Goal: Information Seeking & Learning: Find specific fact

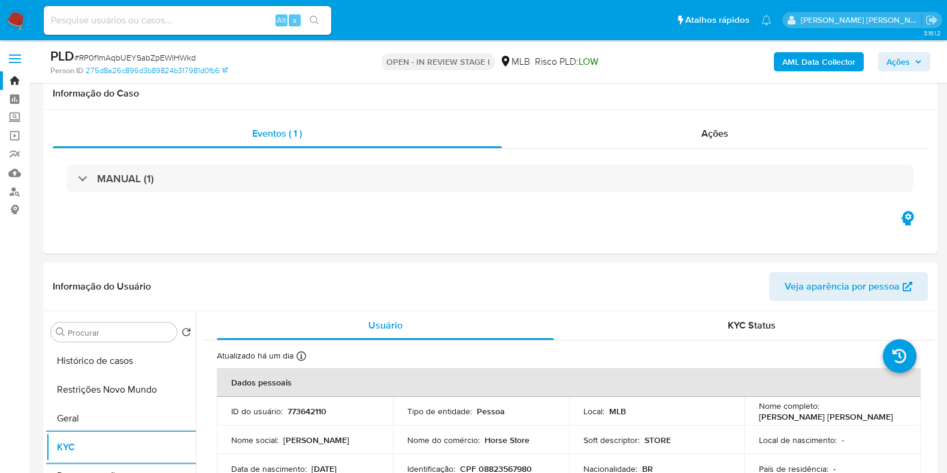
select select "10"
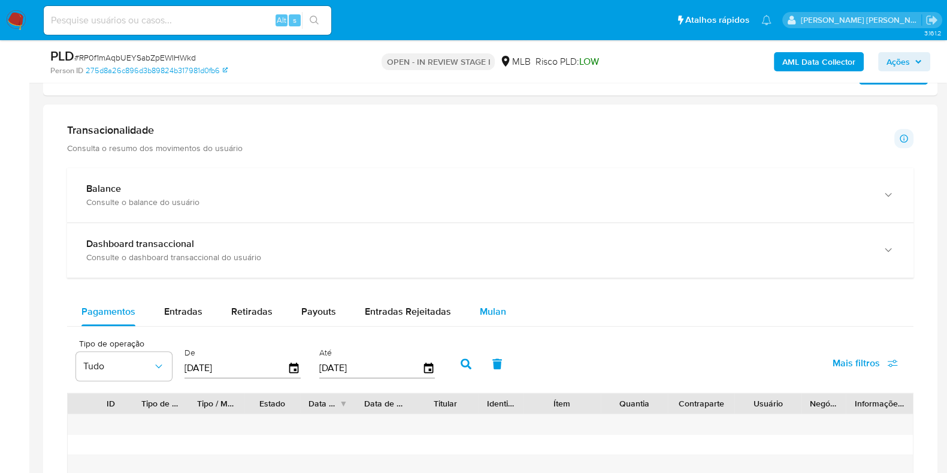
scroll to position [869, 0]
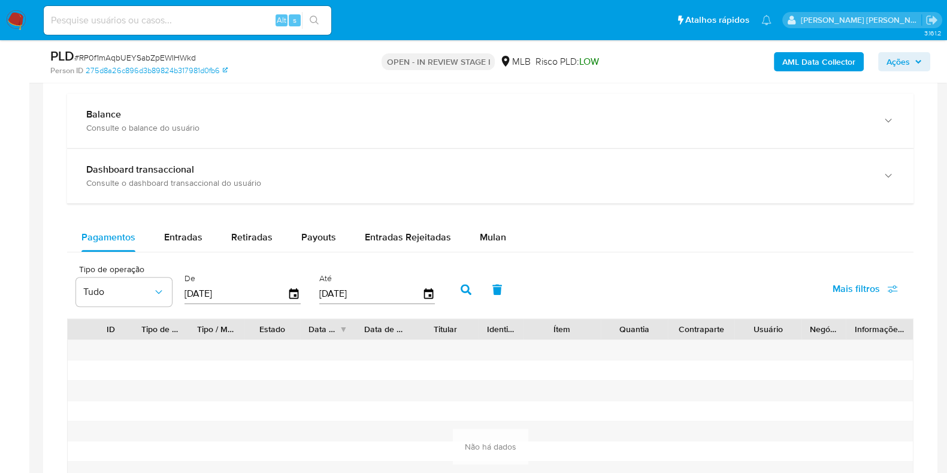
click at [499, 220] on div "Balance Consulte o balance do usuário Dashboard transaccional Consulte o dashbo…" at bounding box center [490, 334] width 847 height 482
click at [491, 244] on div "Mulan" at bounding box center [493, 237] width 26 height 29
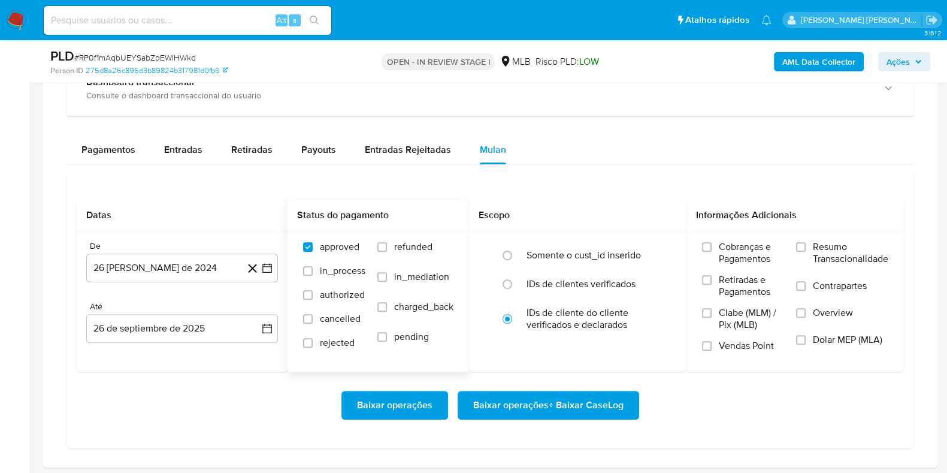
scroll to position [1093, 0]
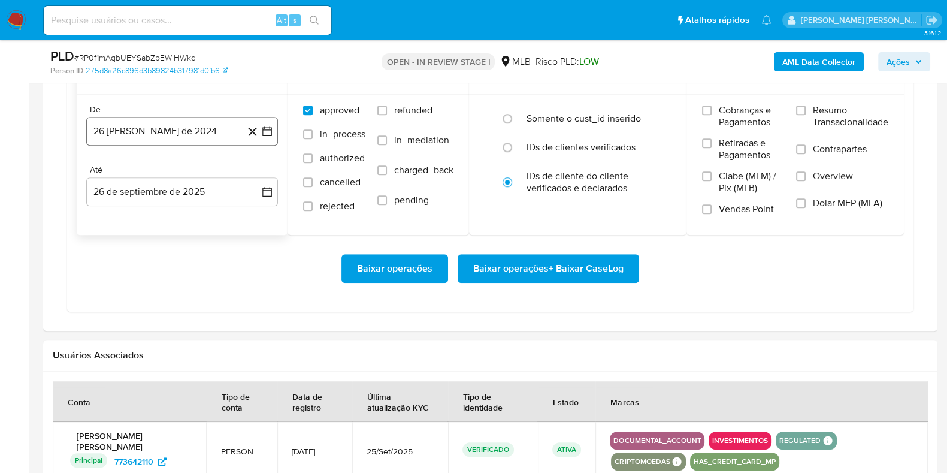
click at [200, 137] on button "26 de agosto de 2024" at bounding box center [182, 131] width 192 height 29
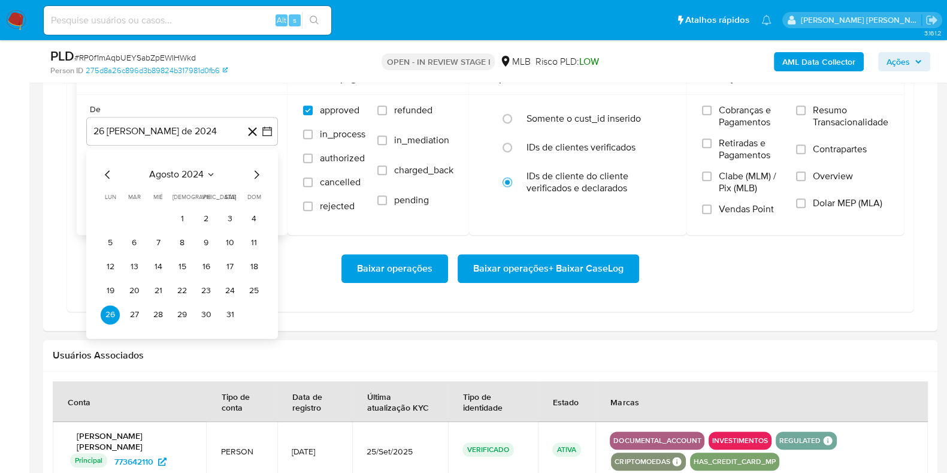
drag, startPoint x: 265, startPoint y: 166, endPoint x: 260, endPoint y: 169, distance: 6.2
click at [262, 168] on div "agosto 2024 agosto 2024 lun lunes mar martes mié miércoles jue jueves vie viern…" at bounding box center [182, 243] width 192 height 189
click at [260, 169] on icon "Mes siguiente" at bounding box center [256, 174] width 14 height 14
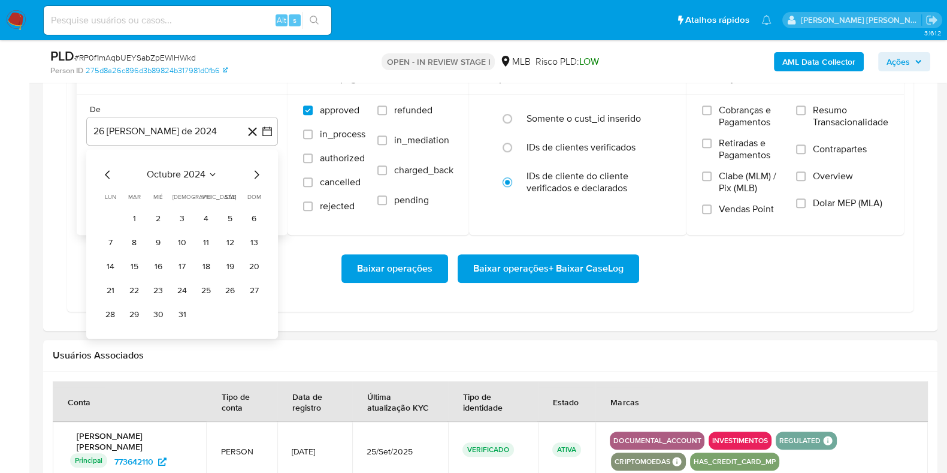
click at [260, 169] on icon "Mes siguiente" at bounding box center [256, 174] width 14 height 14
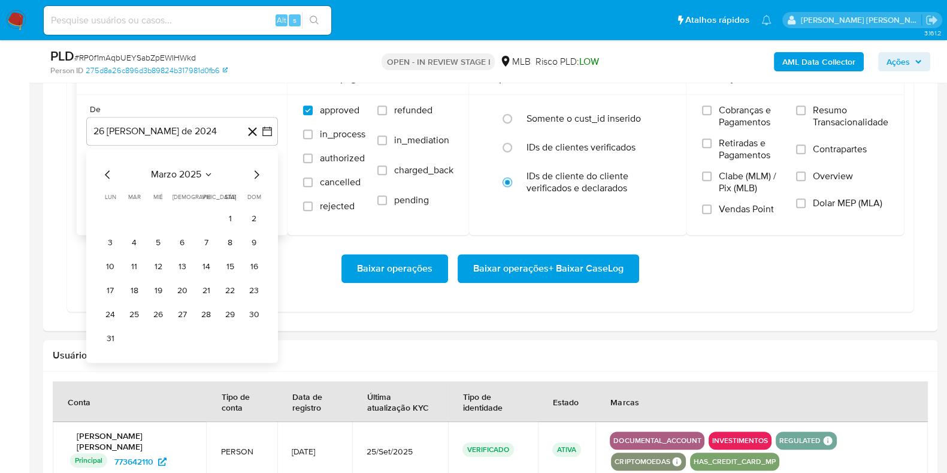
click at [260, 169] on icon "Mes siguiente" at bounding box center [256, 174] width 14 height 14
click at [183, 215] on button "1" at bounding box center [182, 218] width 19 height 19
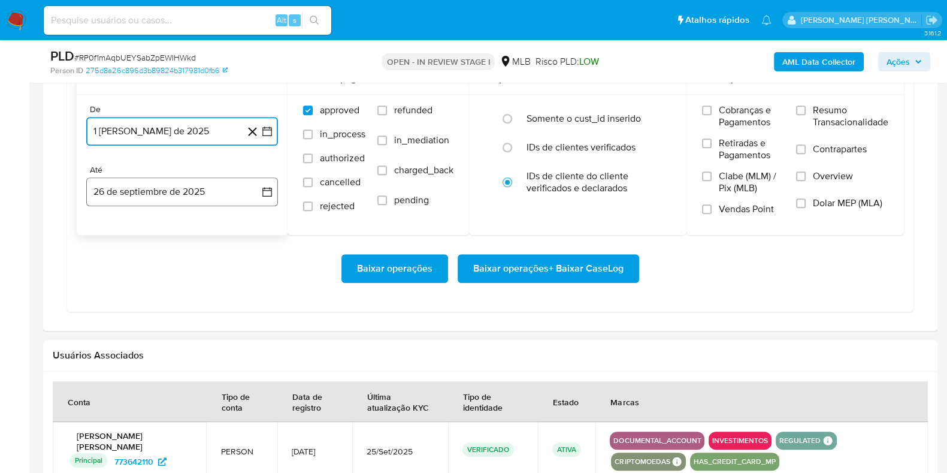
click at [174, 192] on button "26 de septiembre de 2025" at bounding box center [182, 191] width 192 height 29
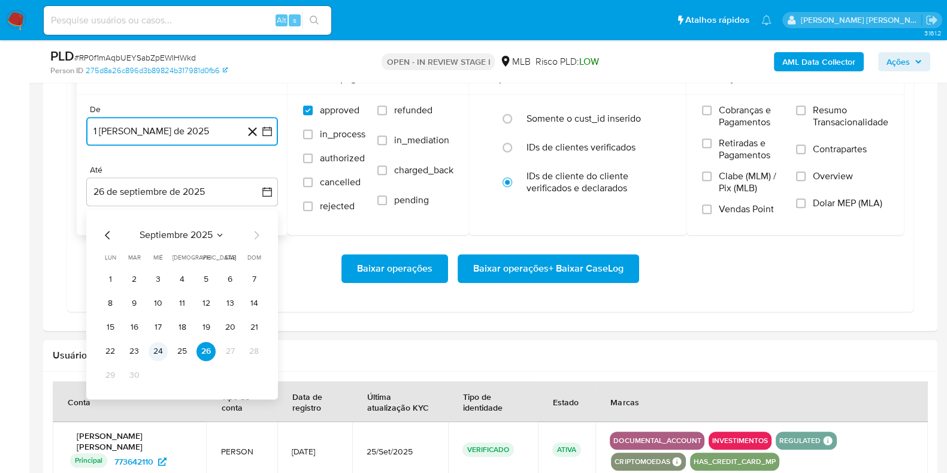
click at [162, 353] on button "24" at bounding box center [158, 351] width 19 height 19
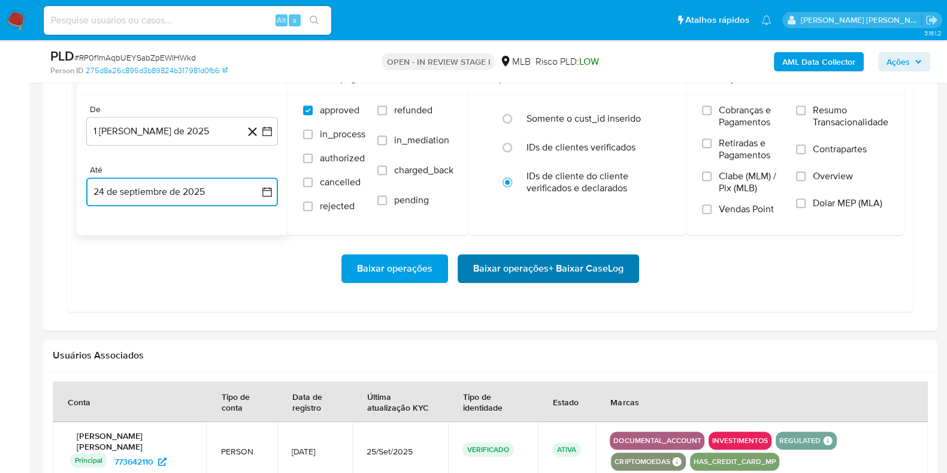
click at [562, 266] on span "Baixar operações + Baixar CaseLog" at bounding box center [548, 268] width 150 height 26
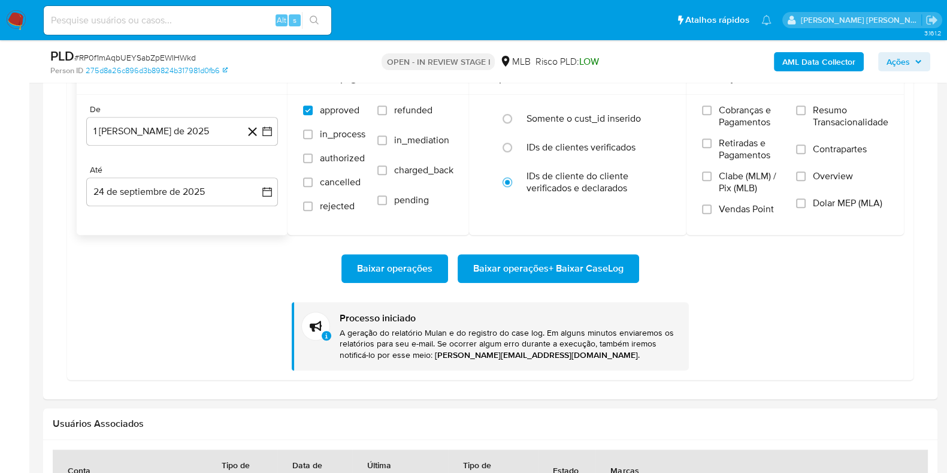
drag, startPoint x: 183, startPoint y: 9, endPoint x: 174, endPoint y: 16, distance: 11.5
click at [179, 11] on div "Alt s" at bounding box center [188, 20] width 288 height 29
click at [174, 16] on input at bounding box center [188, 21] width 288 height 16
paste input "e2Sba4vdBgkoBmzHc7ByQ37J"
type input "e2Sba4vdBgkoBmzHc7ByQ37J"
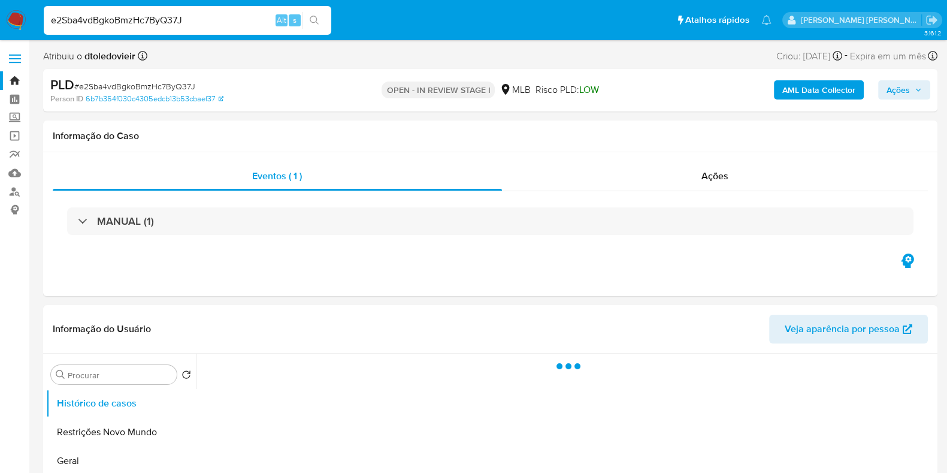
select select "10"
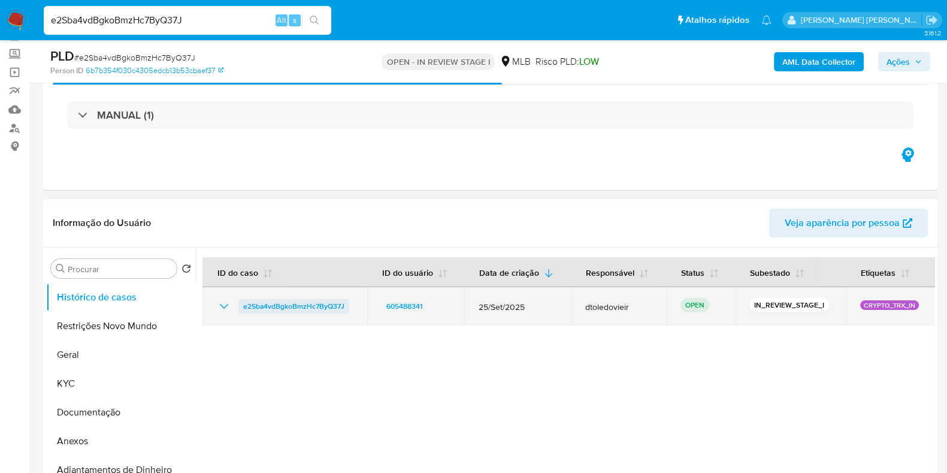
scroll to position [149, 0]
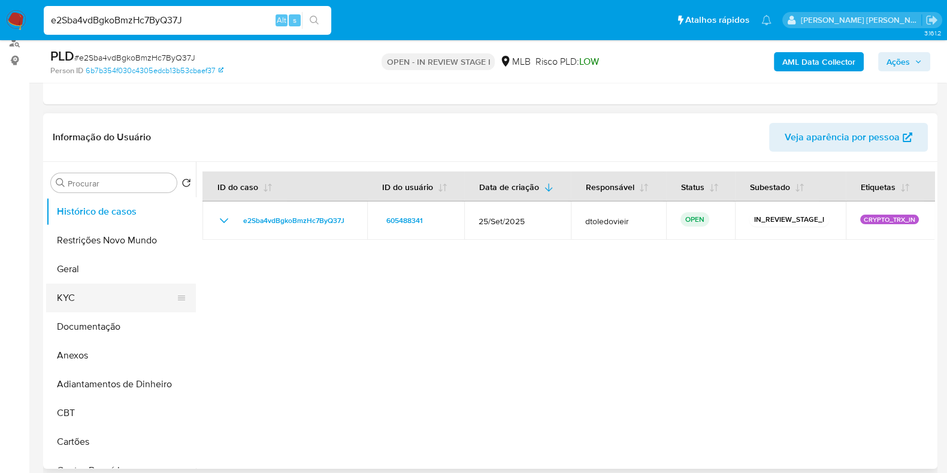
click at [77, 300] on button "KYC" at bounding box center [116, 297] width 140 height 29
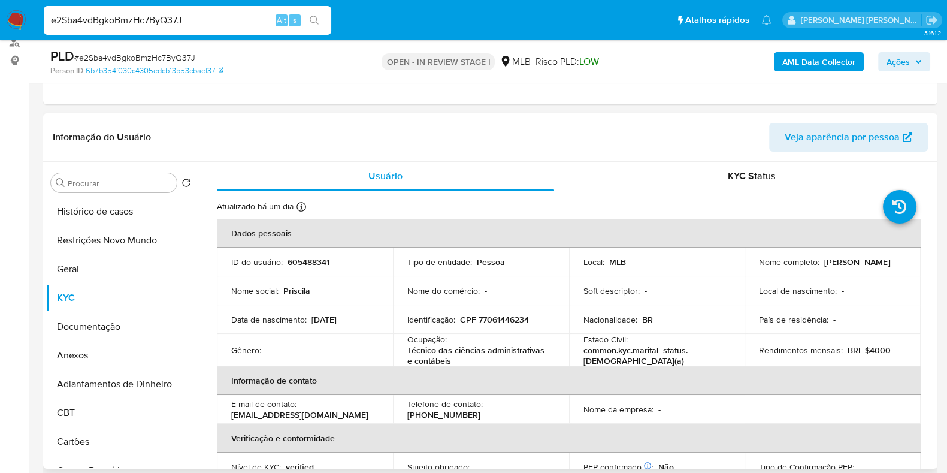
click at [503, 323] on p "CPF 77061446234" at bounding box center [494, 319] width 69 height 11
copy p "77061446234"
click at [296, 260] on p "605488341" at bounding box center [309, 261] width 42 height 11
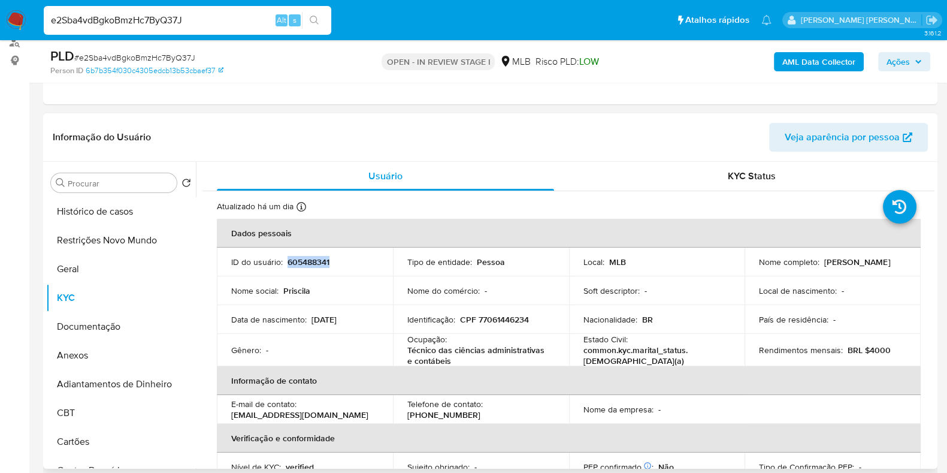
copy p "605488341"
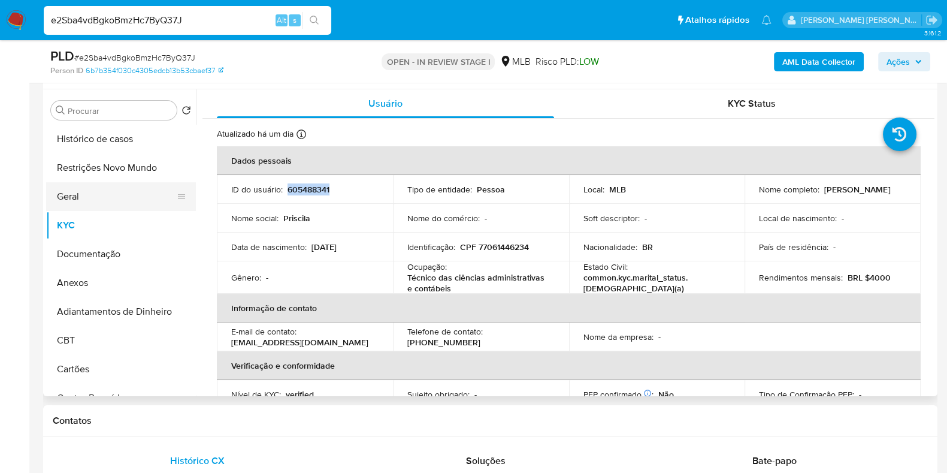
scroll to position [225, 0]
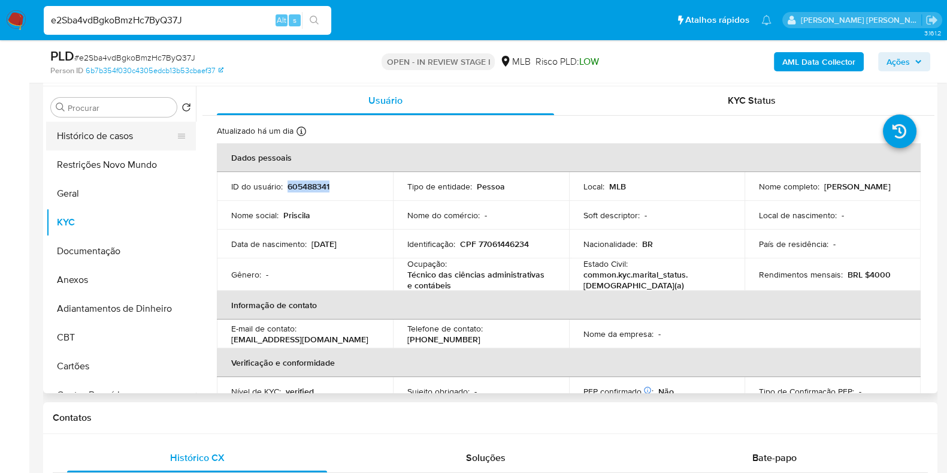
click at [121, 134] on button "Histórico de casos" at bounding box center [116, 136] width 140 height 29
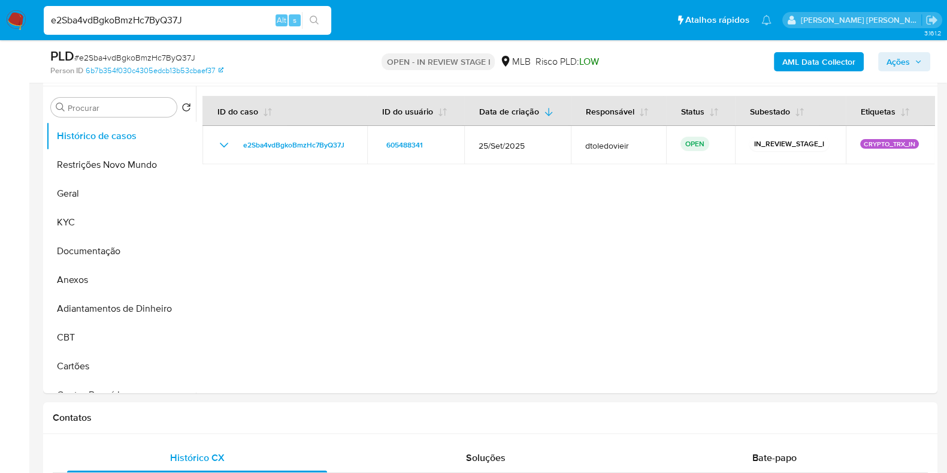
click at [253, 17] on input "e2Sba4vdBgkoBmzHc7ByQ37J" at bounding box center [188, 21] width 288 height 16
paste input "wSnnUfCzQ5cilVBSy4xUe0h6"
type input "wSnnUfCzQ5cilVBSy4xUe0h6"
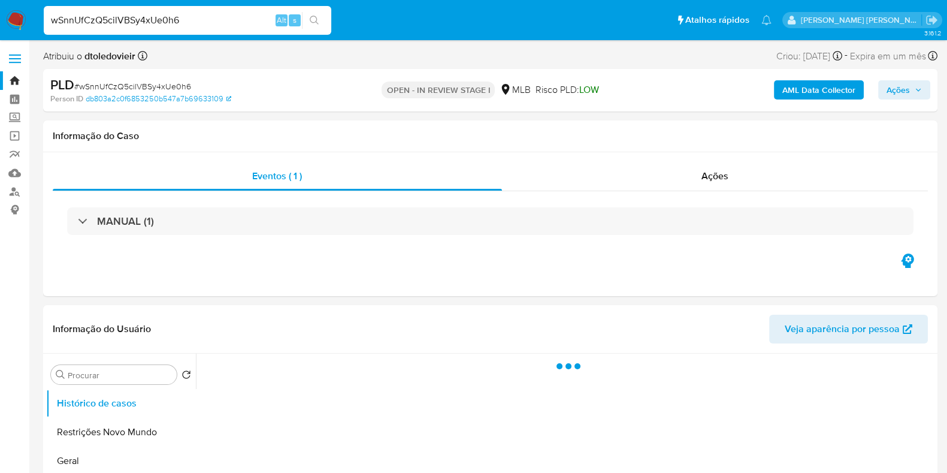
select select "10"
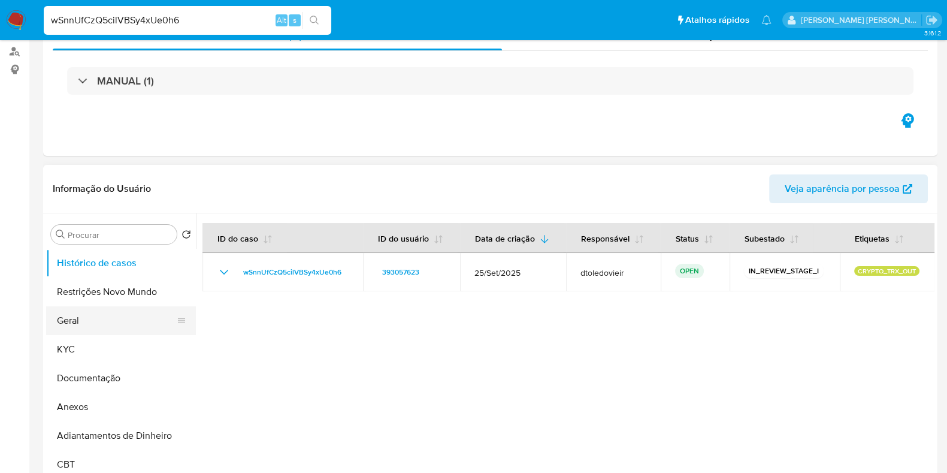
scroll to position [149, 0]
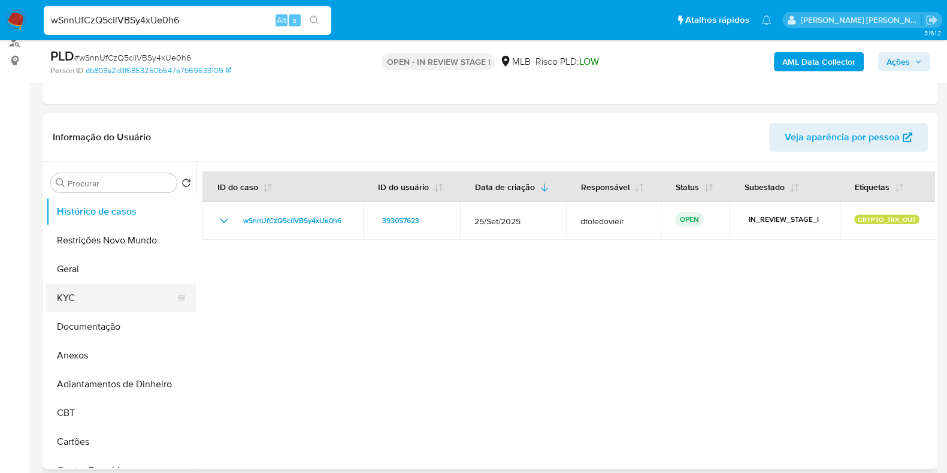
click at [102, 285] on button "KYC" at bounding box center [116, 297] width 140 height 29
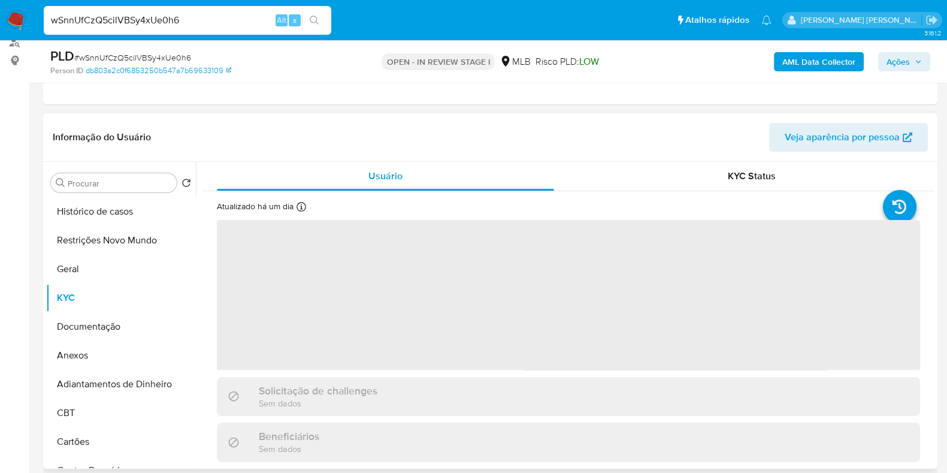
scroll to position [225, 0]
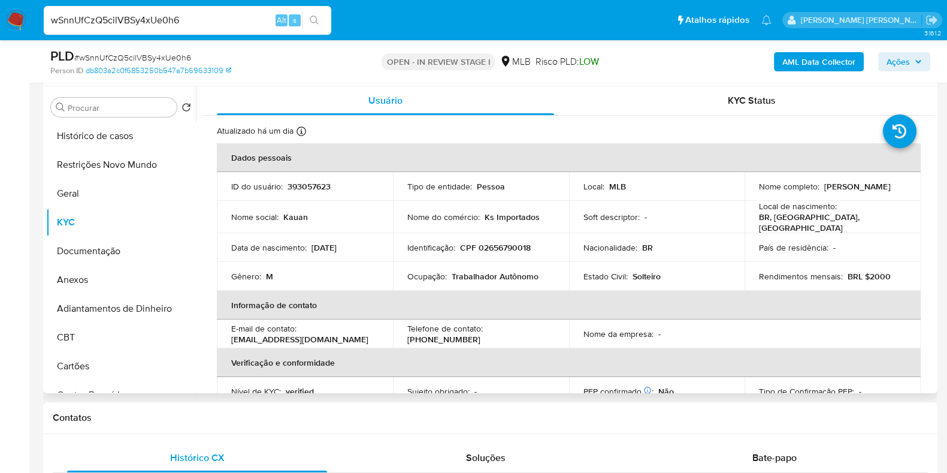
click at [511, 244] on p "CPF 02656790018" at bounding box center [495, 247] width 71 height 11
copy p "02656790018"
click at [309, 185] on p "393057623" at bounding box center [309, 186] width 43 height 11
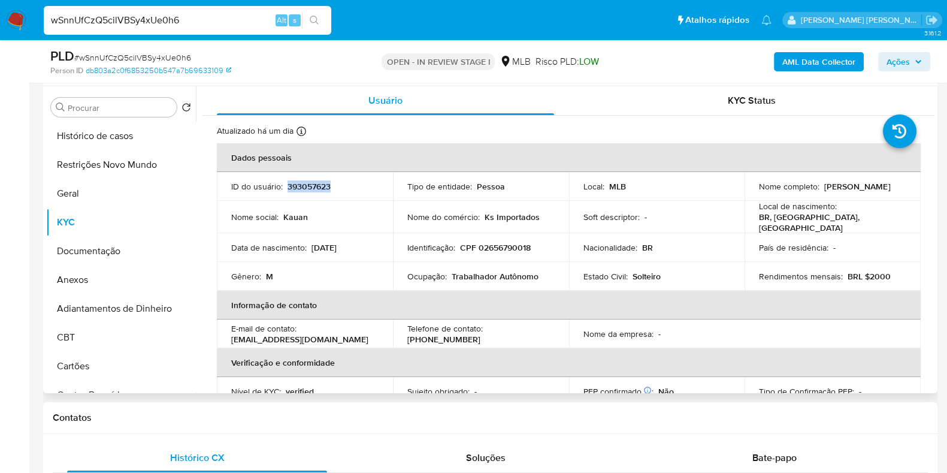
copy p "393057623"
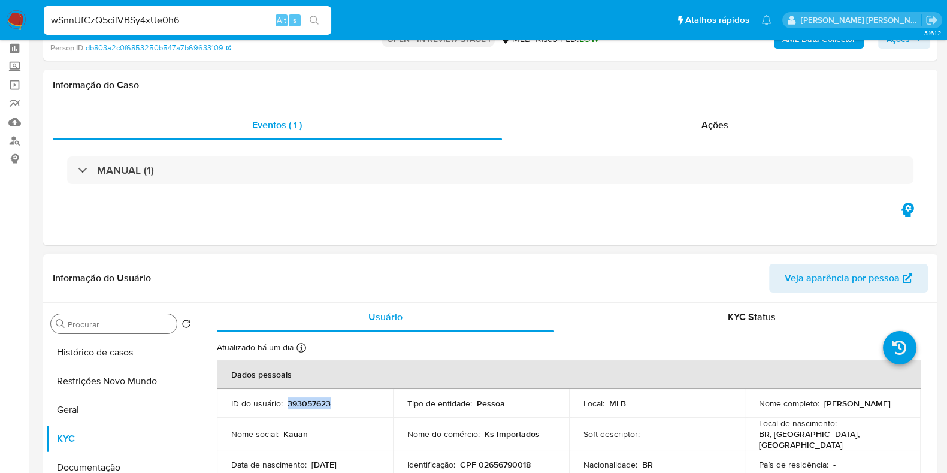
scroll to position [74, 0]
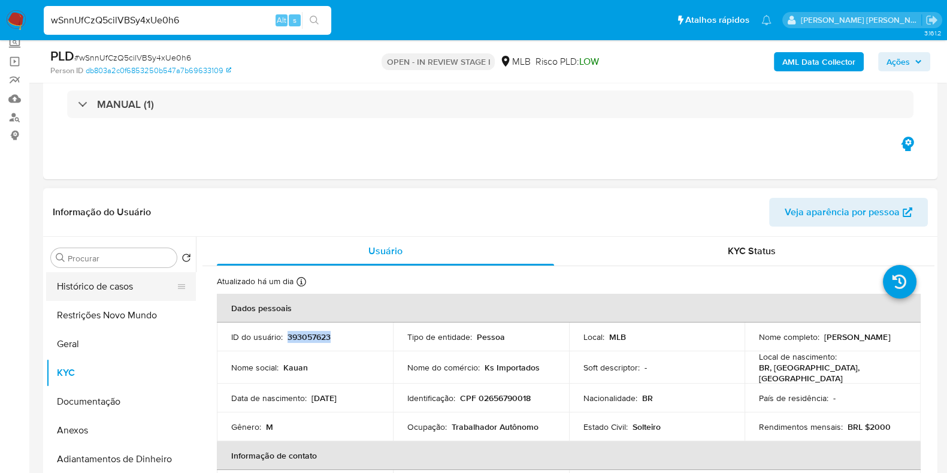
click at [95, 282] on button "Histórico de casos" at bounding box center [116, 286] width 140 height 29
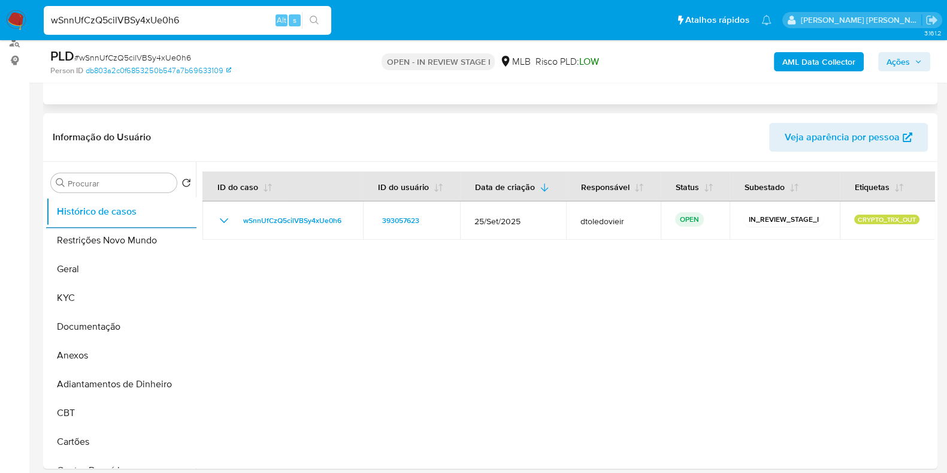
scroll to position [149, 0]
click at [117, 269] on button "Geral" at bounding box center [116, 269] width 140 height 29
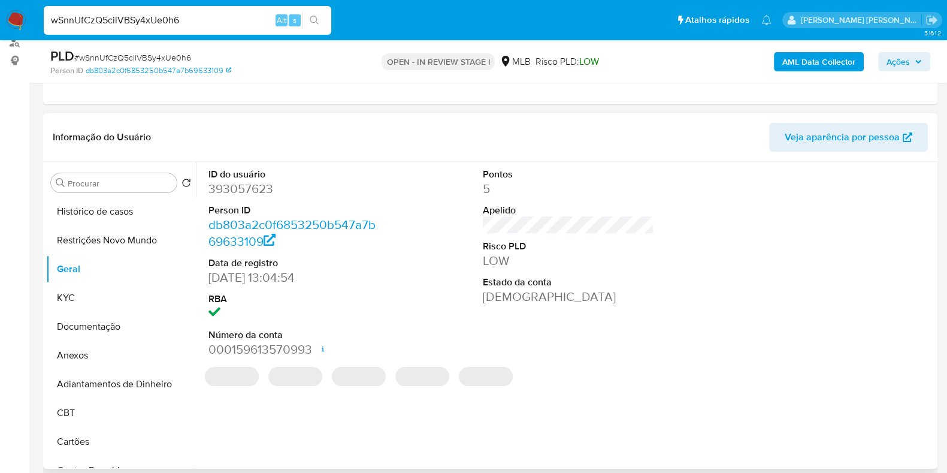
click at [236, 190] on dd "393057623" at bounding box center [294, 188] width 171 height 17
copy dd "393057623"
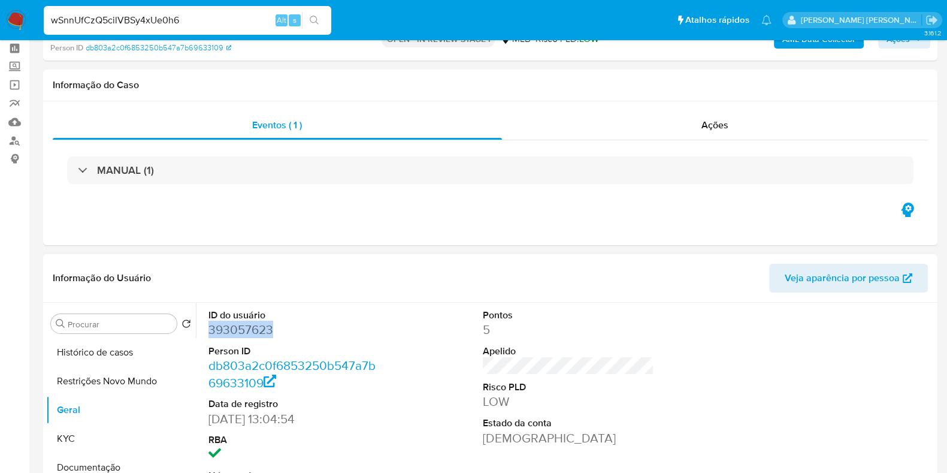
scroll to position [74, 0]
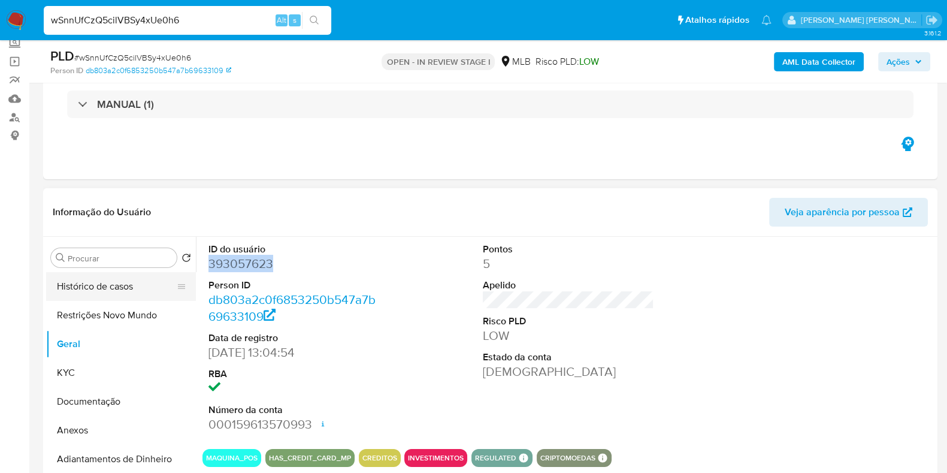
click at [108, 280] on button "Histórico de casos" at bounding box center [116, 286] width 140 height 29
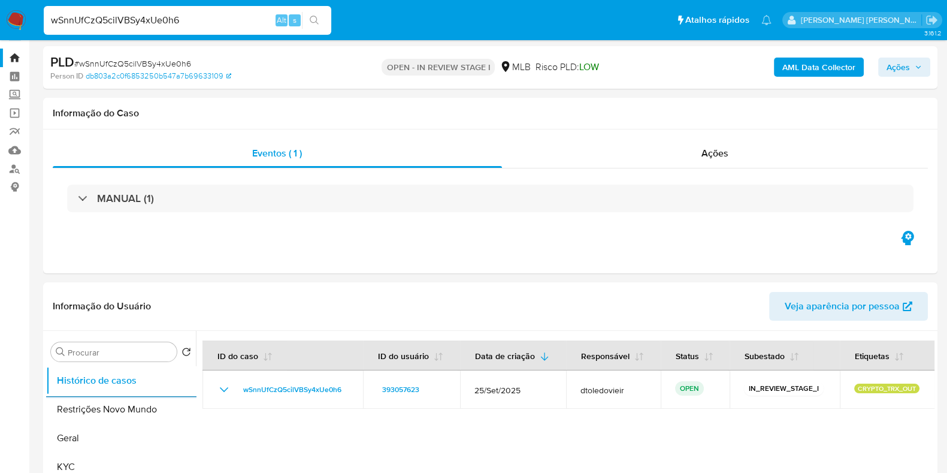
scroll to position [0, 0]
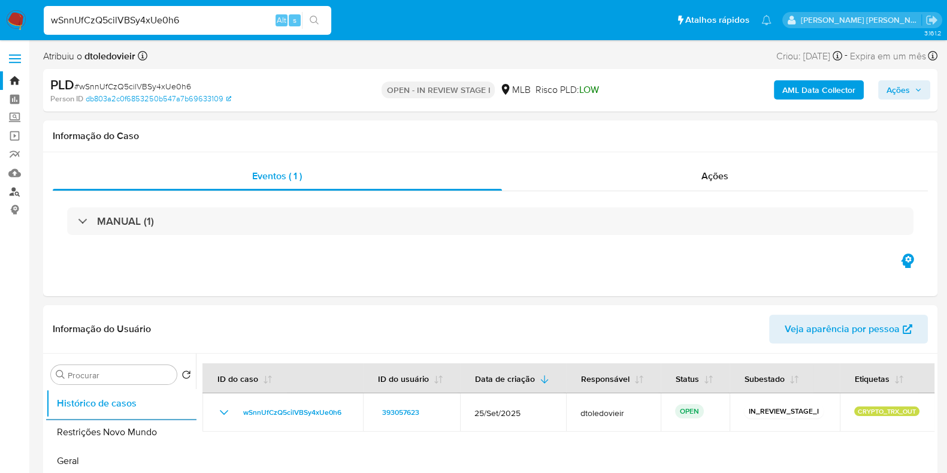
click at [14, 188] on link "Localizador de pessoas" at bounding box center [71, 191] width 143 height 19
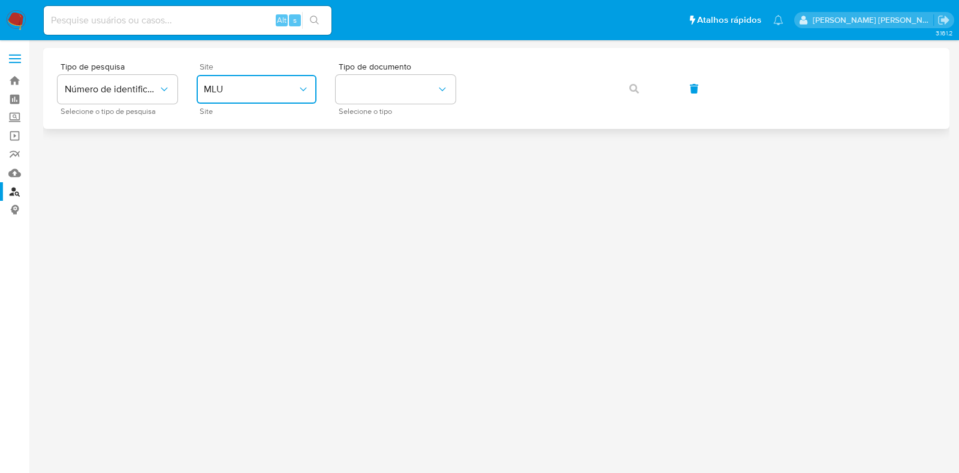
click at [247, 92] on span "MLU" at bounding box center [250, 89] width 93 height 12
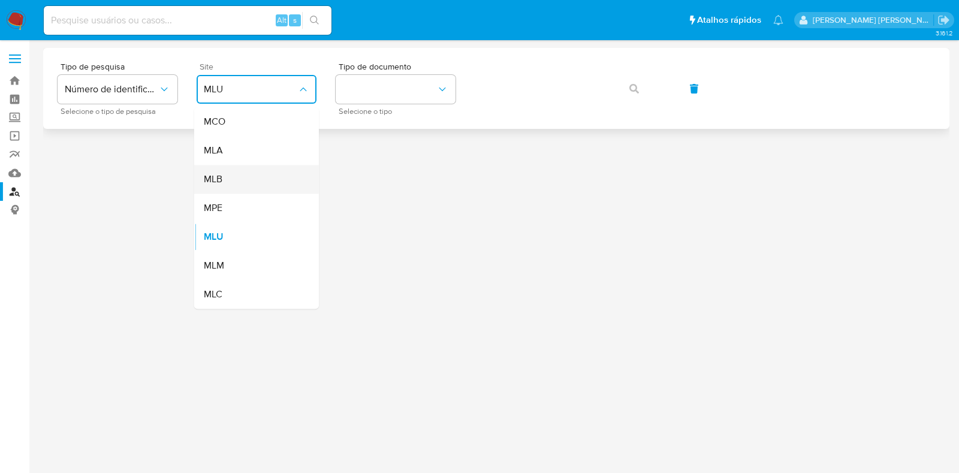
click at [237, 175] on div "MLB" at bounding box center [253, 179] width 98 height 29
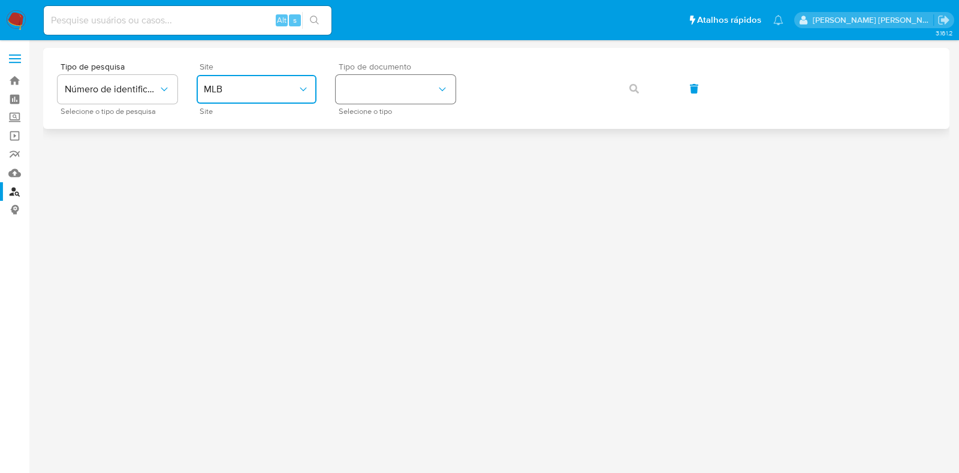
click at [410, 86] on button "identificationType" at bounding box center [396, 89] width 120 height 29
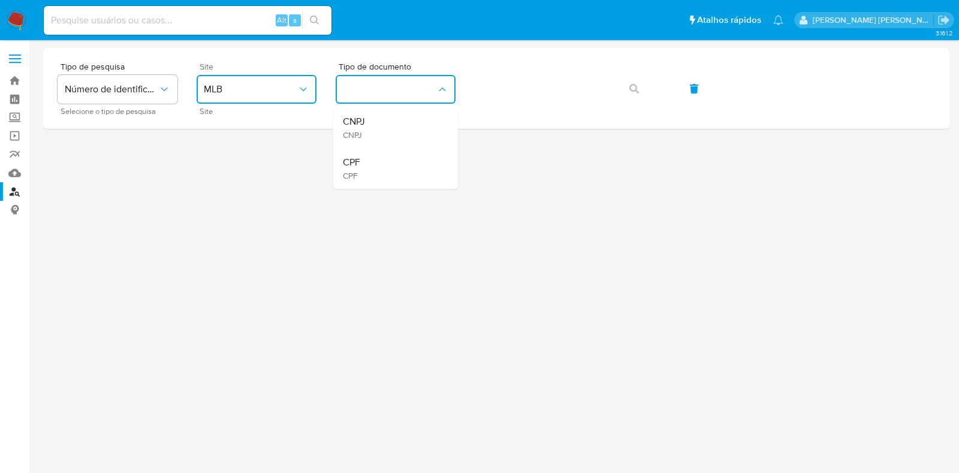
click at [370, 165] on div "CPF CPF" at bounding box center [392, 168] width 98 height 41
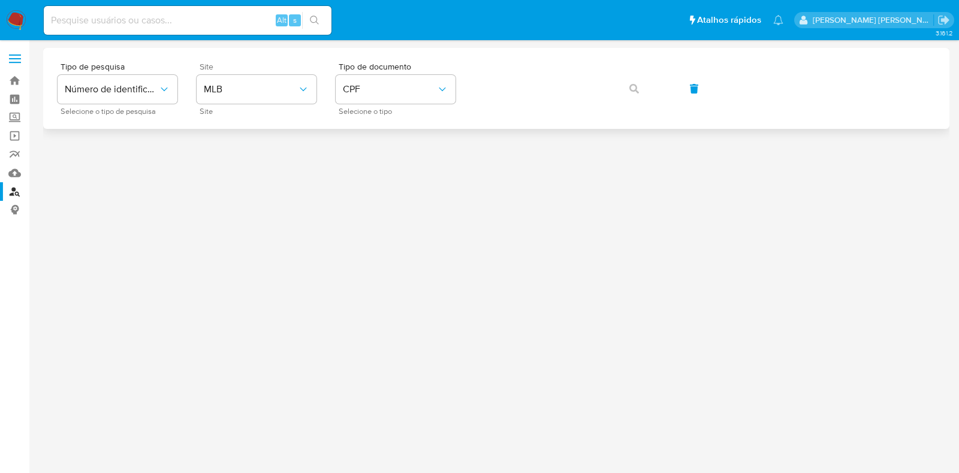
click at [491, 107] on div "Tipo de pesquisa Número de identificação Selecione o tipo de pesquisa Site MLB …" at bounding box center [496, 88] width 877 height 52
click at [627, 89] on button "button" at bounding box center [634, 88] width 41 height 29
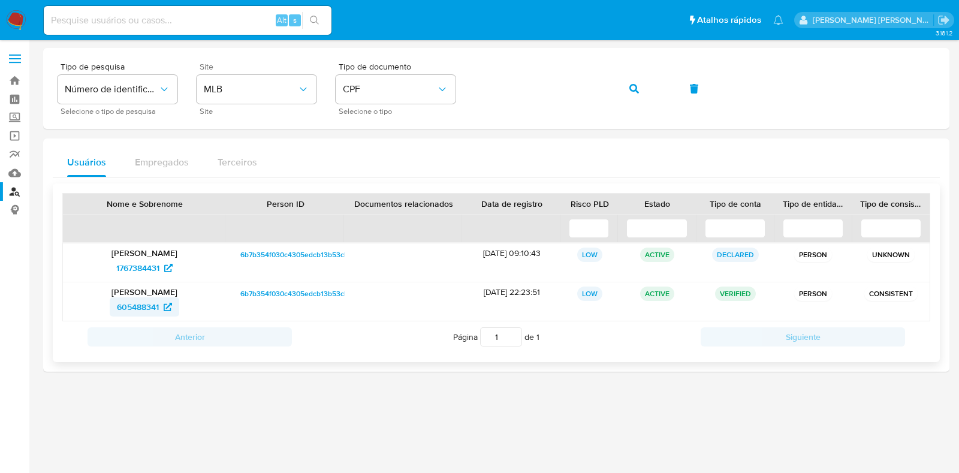
click at [136, 306] on span "605488341" at bounding box center [138, 306] width 42 height 19
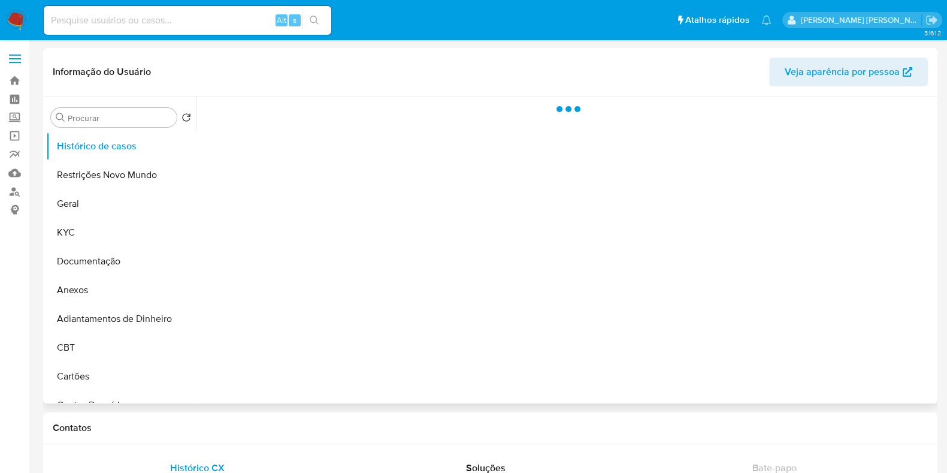
select select "10"
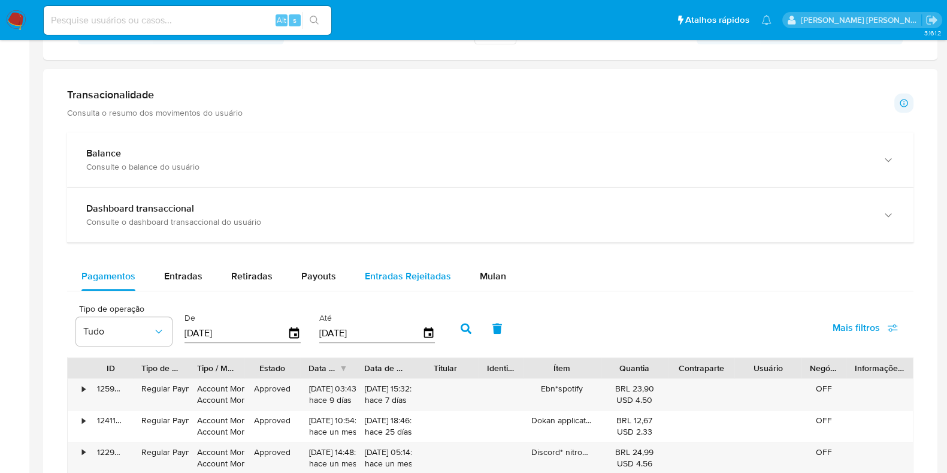
scroll to position [749, 0]
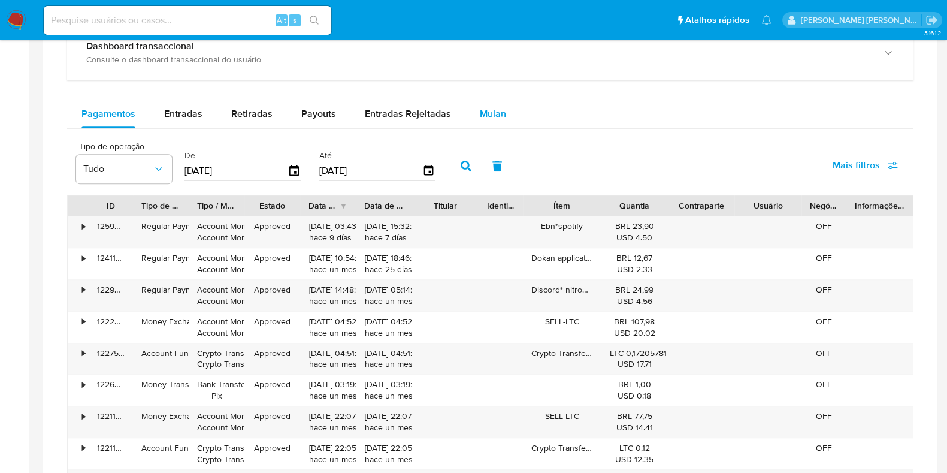
click at [490, 107] on span "Mulan" at bounding box center [493, 114] width 26 height 14
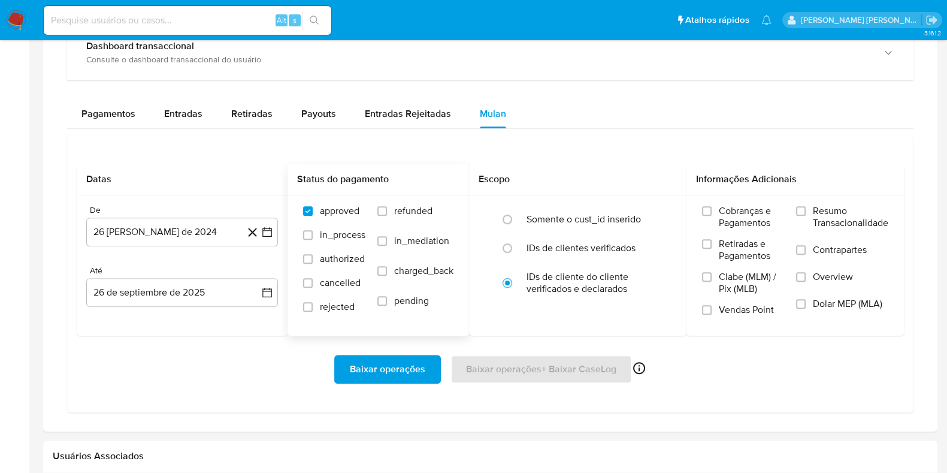
scroll to position [824, 0]
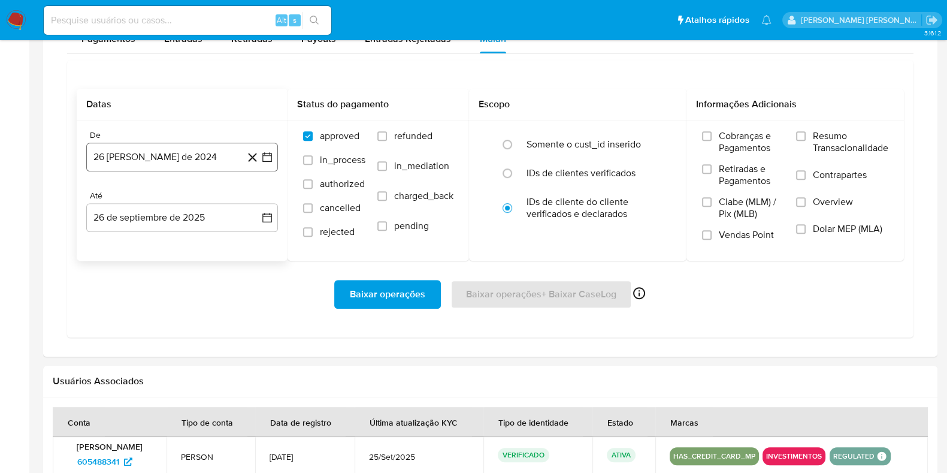
click at [180, 156] on button "26 de agosto de 2024" at bounding box center [182, 157] width 192 height 29
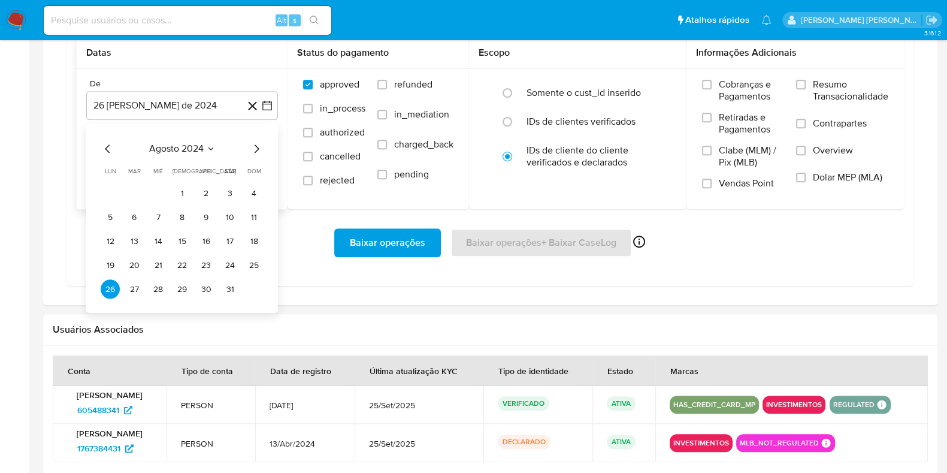
scroll to position [899, 0]
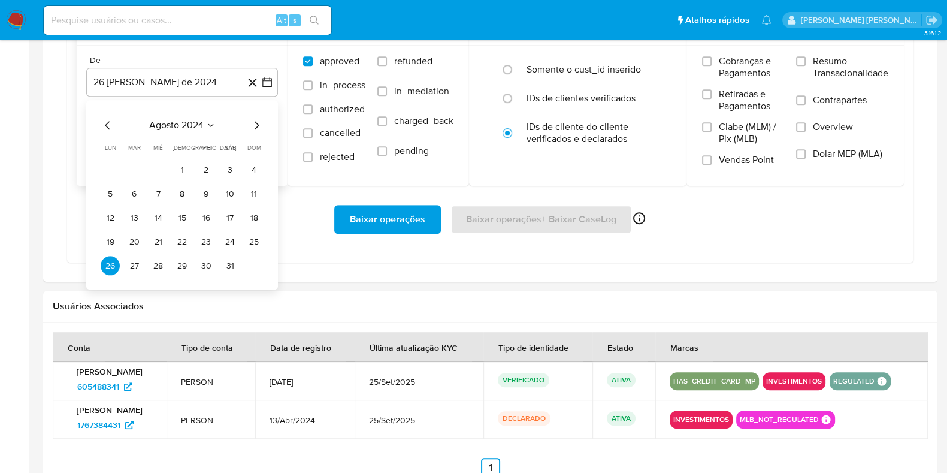
click at [258, 123] on icon "Mes siguiente" at bounding box center [256, 126] width 14 height 14
click at [256, 123] on icon "Mes siguiente" at bounding box center [256, 126] width 14 height 14
click at [255, 123] on icon "Mes siguiente" at bounding box center [256, 126] width 14 height 14
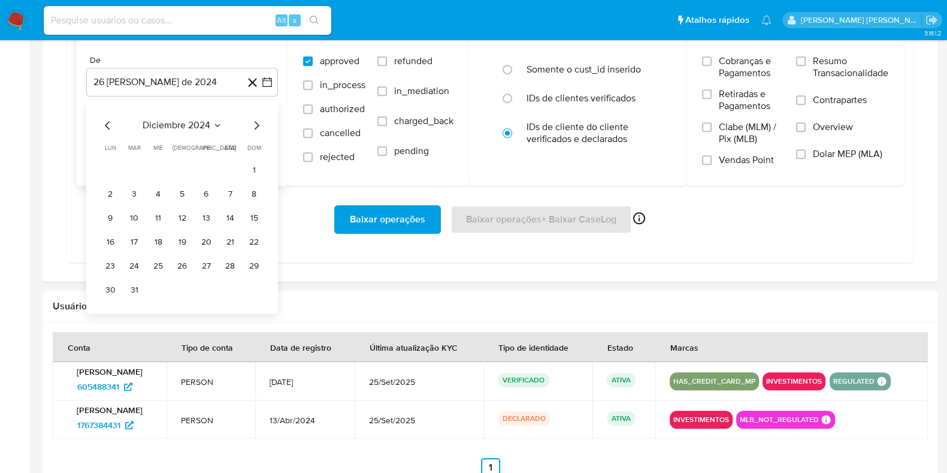
click at [255, 123] on icon "Mes siguiente" at bounding box center [256, 126] width 14 height 14
click at [252, 120] on icon "Mes siguiente" at bounding box center [256, 126] width 14 height 14
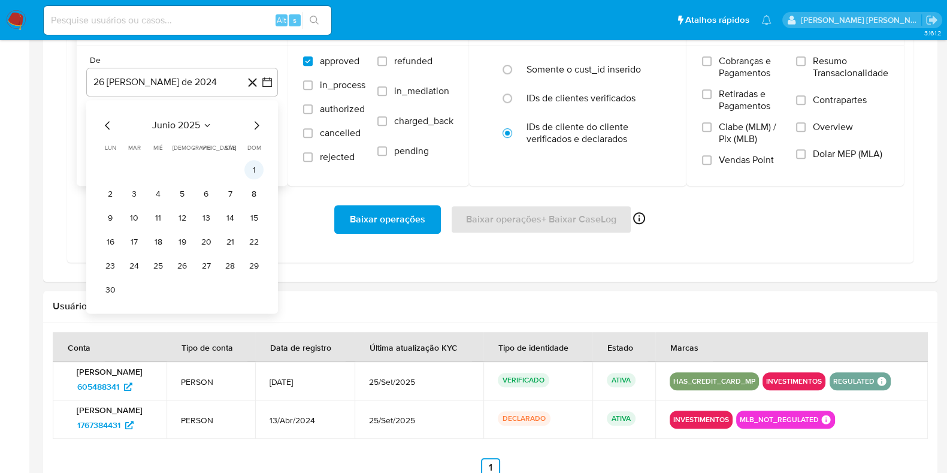
click at [249, 164] on button "1" at bounding box center [253, 170] width 19 height 19
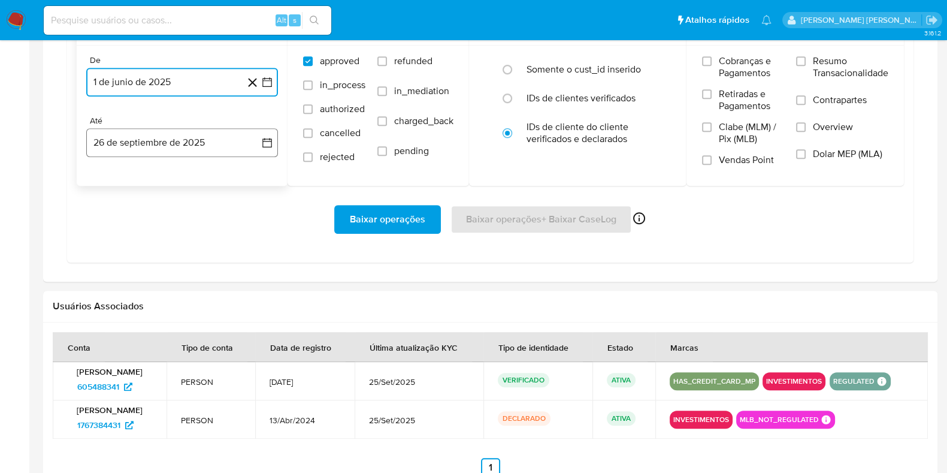
click at [183, 142] on button "26 de septiembre de 2025" at bounding box center [182, 142] width 192 height 29
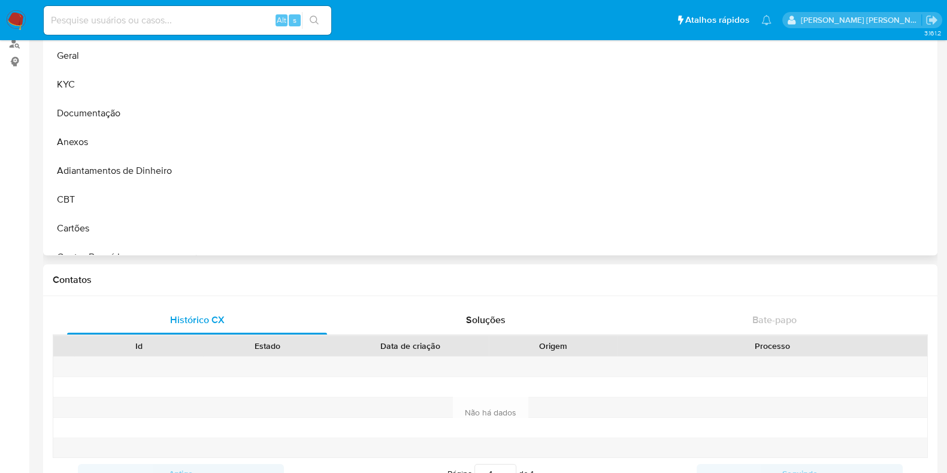
scroll to position [0, 0]
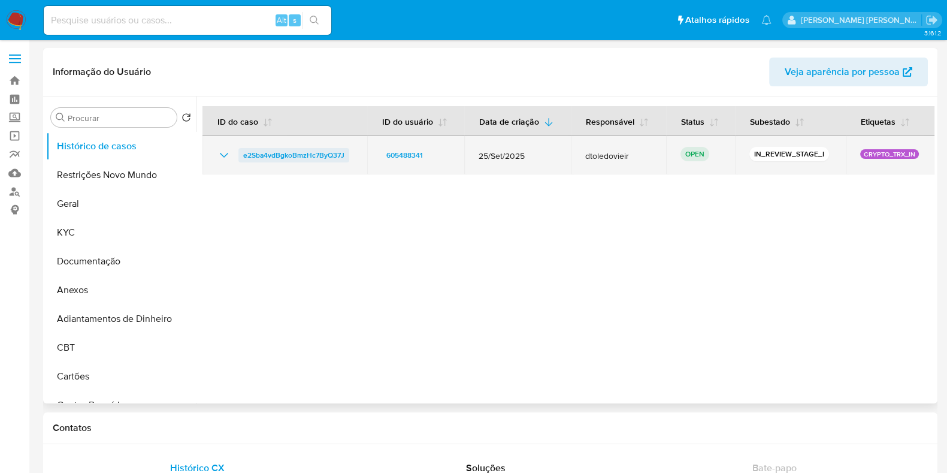
click at [294, 162] on span "e2Sba4vdBgkoBmzHc7ByQ37J" at bounding box center [293, 155] width 101 height 14
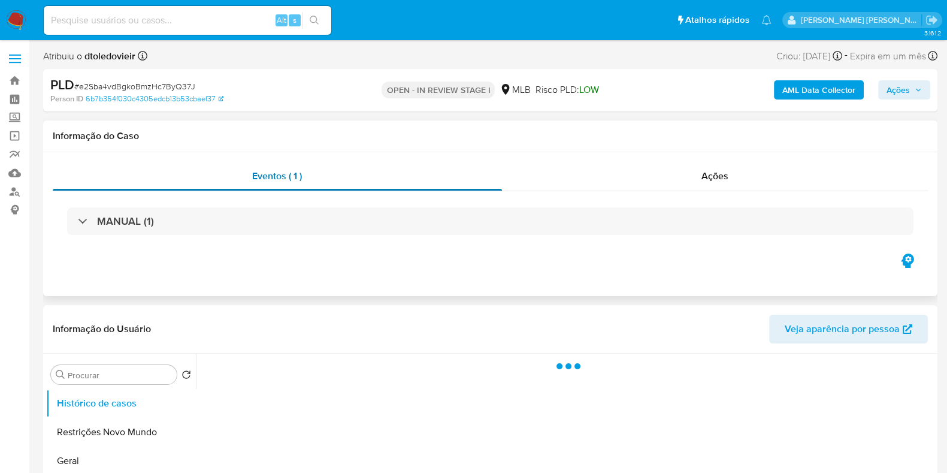
select select "10"
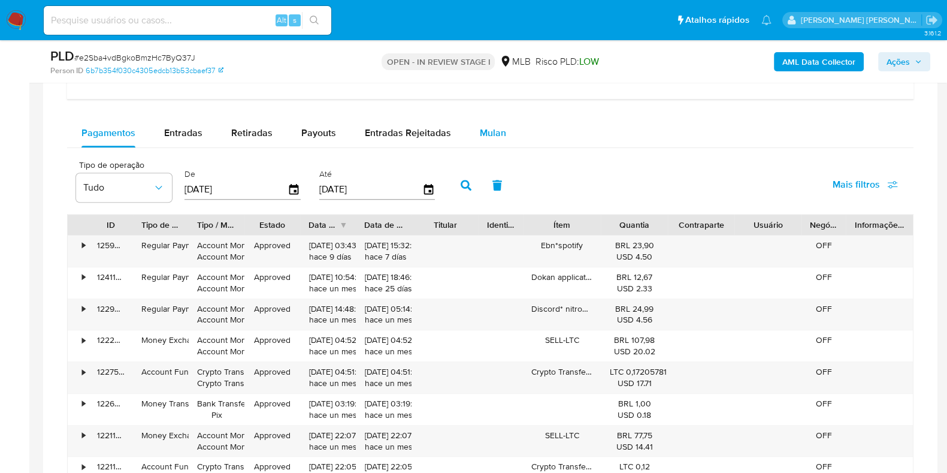
click at [485, 126] on span "Mulan" at bounding box center [493, 133] width 26 height 14
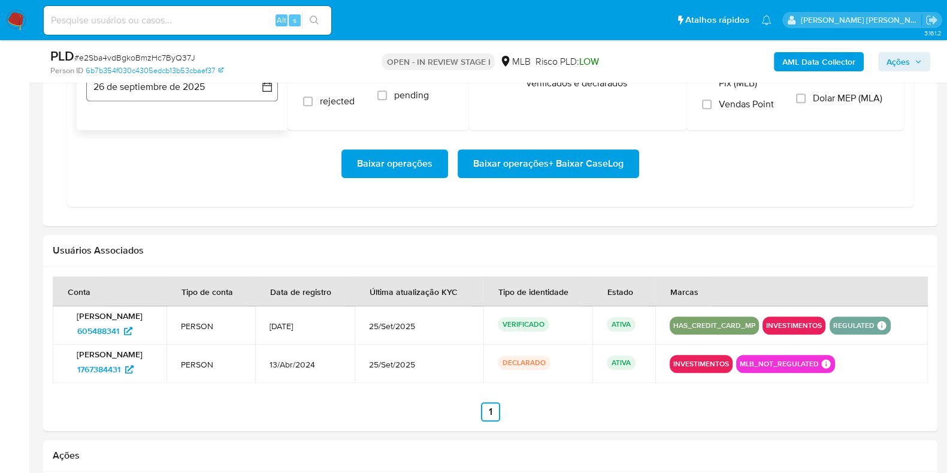
scroll to position [1123, 0]
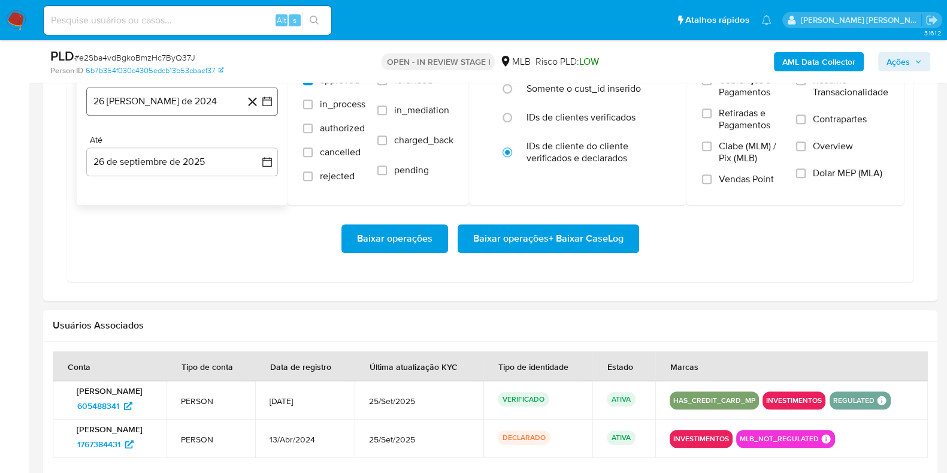
click at [196, 111] on button "26 de agosto de 2024" at bounding box center [182, 101] width 192 height 29
click at [258, 143] on icon "Mes siguiente" at bounding box center [257, 144] width 5 height 8
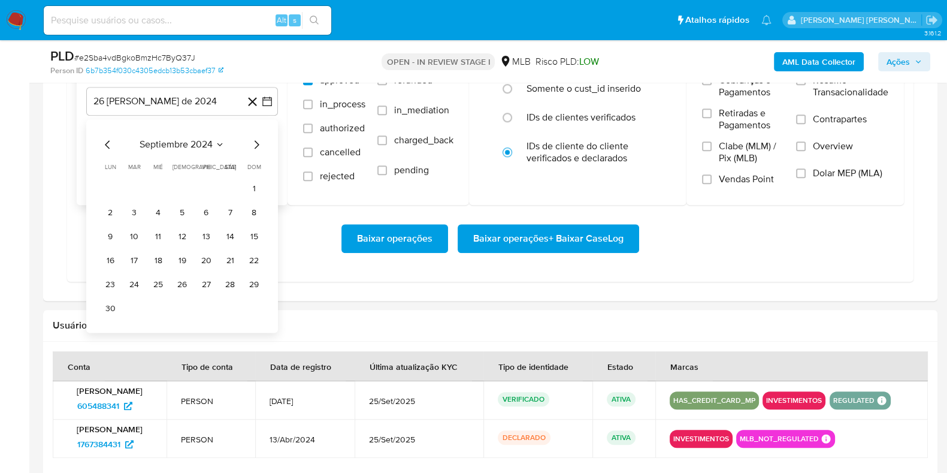
click at [256, 141] on icon "Mes siguiente" at bounding box center [256, 144] width 14 height 14
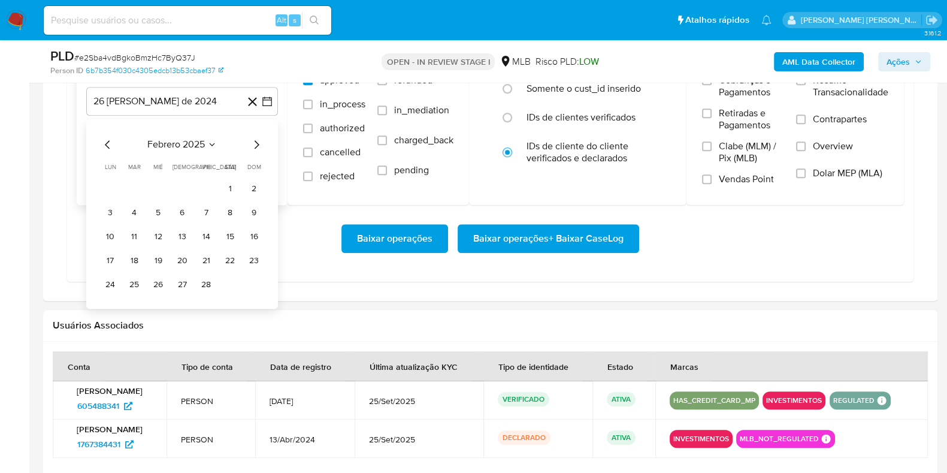
click at [256, 141] on icon "Mes siguiente" at bounding box center [256, 144] width 14 height 14
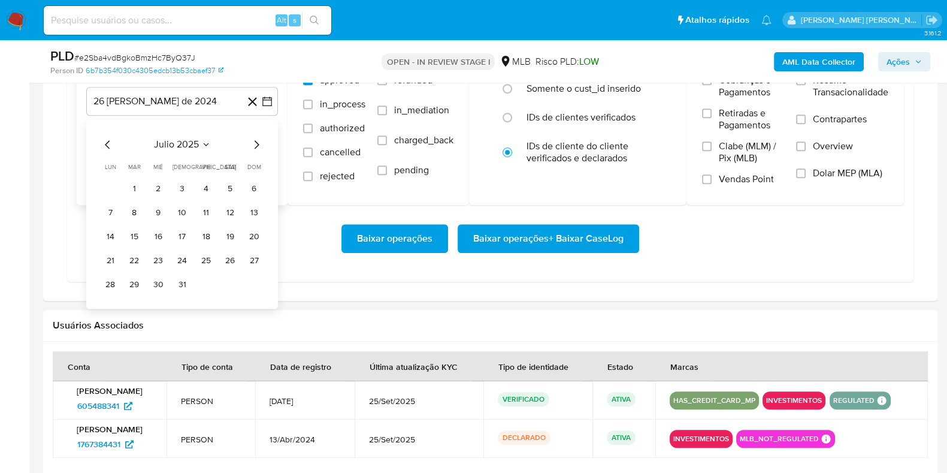
click at [256, 141] on icon "Mes siguiente" at bounding box center [256, 144] width 14 height 14
click at [108, 143] on icon "Mes anterior" at bounding box center [108, 144] width 14 height 14
click at [107, 143] on icon "Mes anterior" at bounding box center [108, 144] width 14 height 14
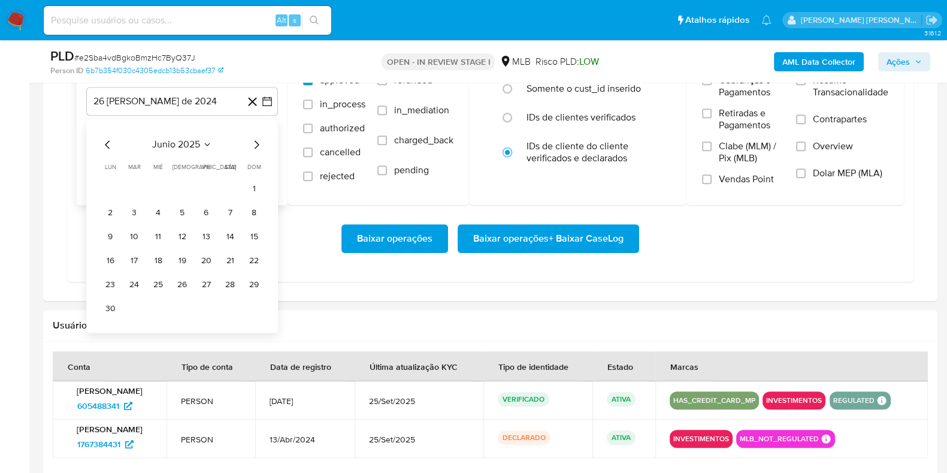
click at [107, 143] on icon "Mes anterior" at bounding box center [108, 144] width 14 height 14
click at [258, 141] on icon "Mes siguiente" at bounding box center [256, 144] width 14 height 14
click at [253, 185] on button "1" at bounding box center [253, 188] width 19 height 19
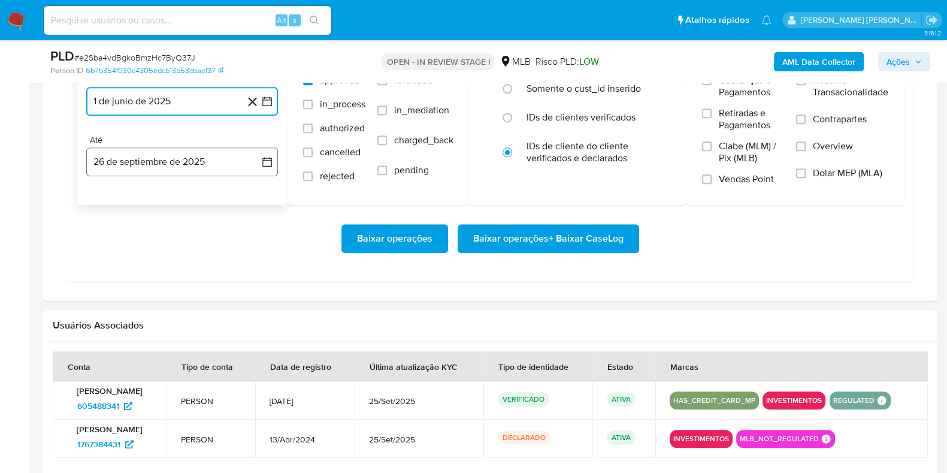
click at [186, 156] on button "26 de septiembre de 2025" at bounding box center [182, 161] width 192 height 29
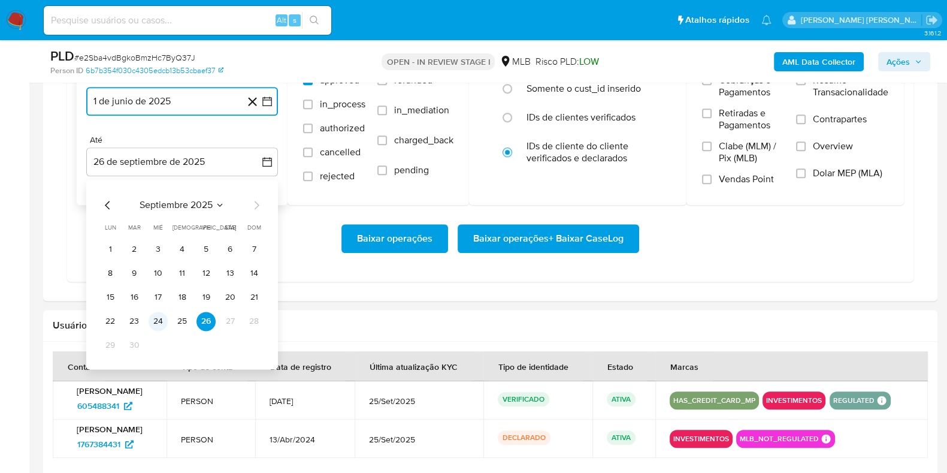
click at [155, 318] on button "24" at bounding box center [158, 321] width 19 height 19
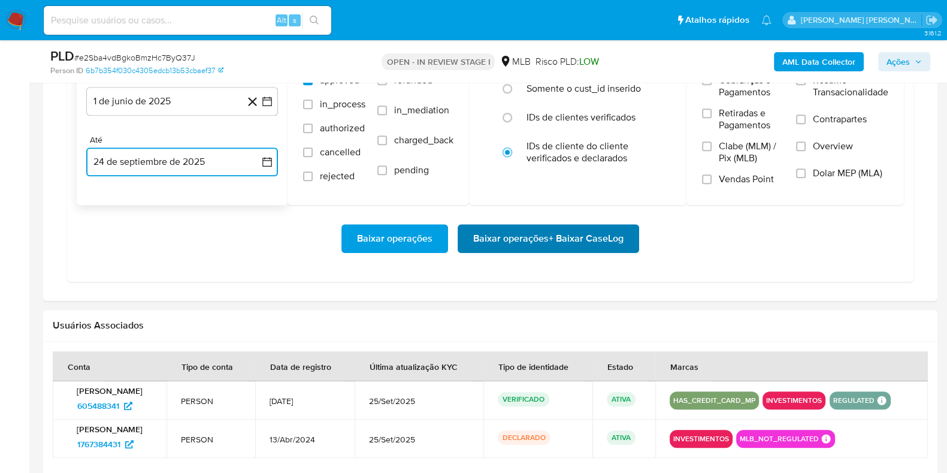
click at [507, 239] on span "Baixar operações + Baixar CaseLog" at bounding box center [548, 238] width 150 height 26
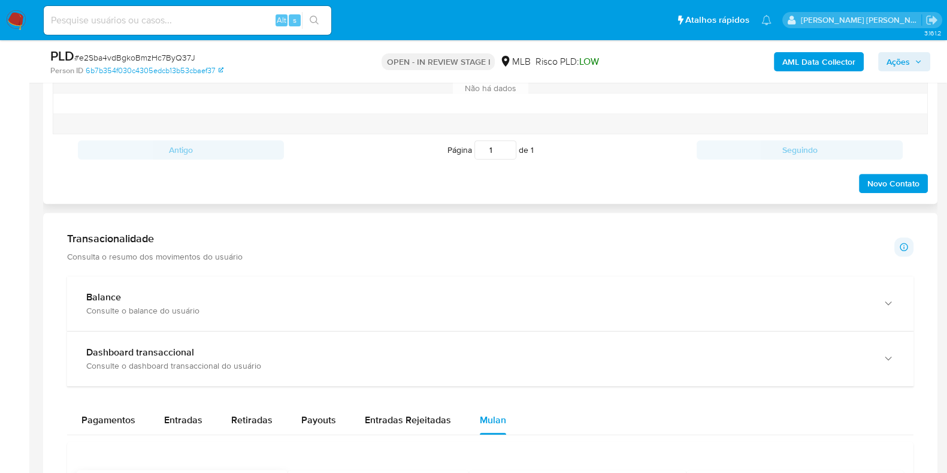
scroll to position [674, 0]
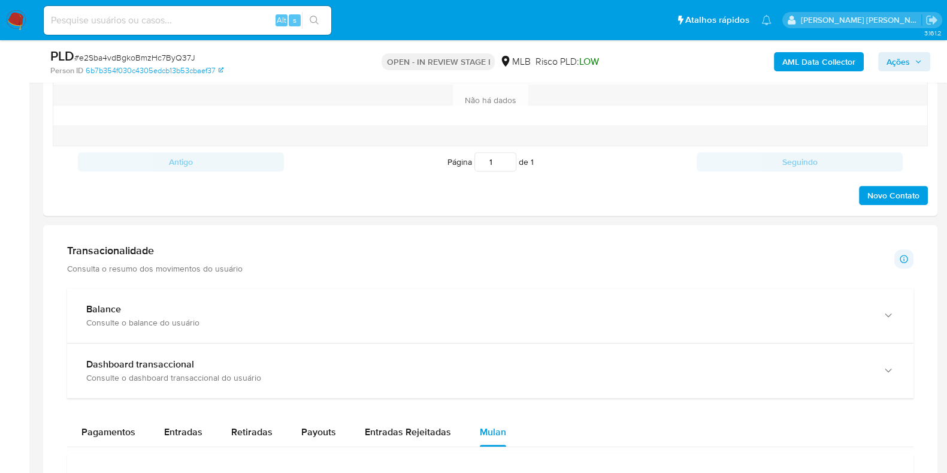
click at [14, 15] on img at bounding box center [16, 20] width 20 height 20
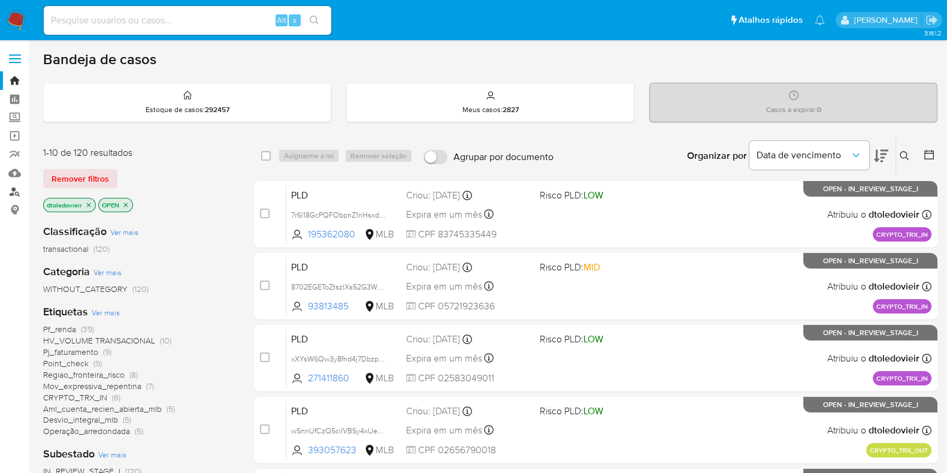
click at [15, 190] on link "Localizador de pessoas" at bounding box center [71, 191] width 143 height 19
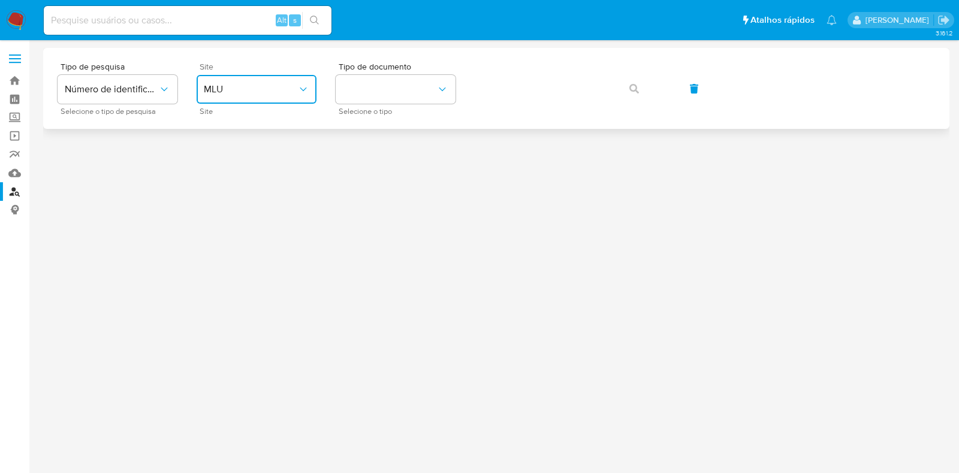
click at [256, 96] on button "MLU" at bounding box center [257, 89] width 120 height 29
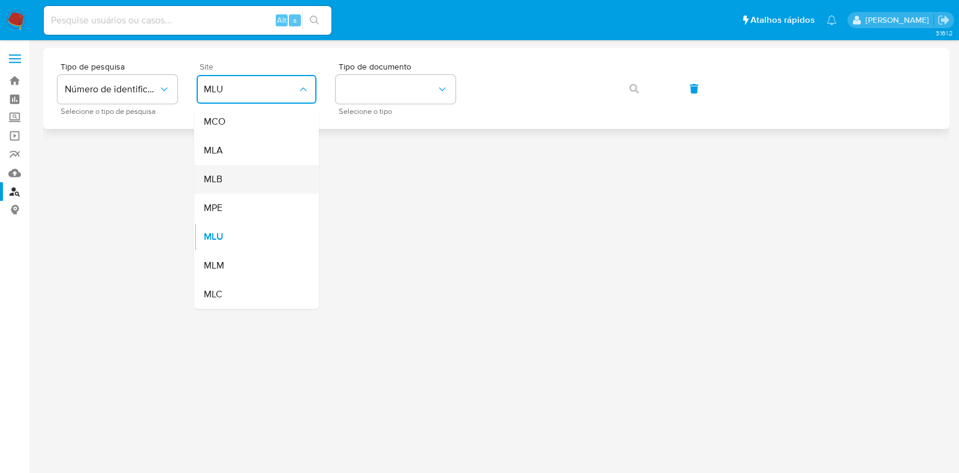
click at [235, 180] on div "MLB" at bounding box center [253, 179] width 98 height 29
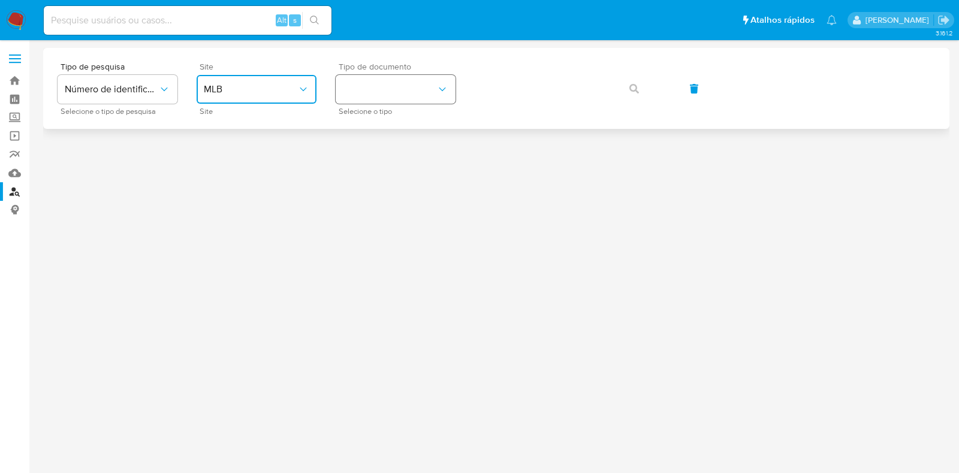
click at [407, 94] on button "identificationType" at bounding box center [396, 89] width 120 height 29
click at [379, 160] on div "CPF CPF" at bounding box center [392, 168] width 98 height 41
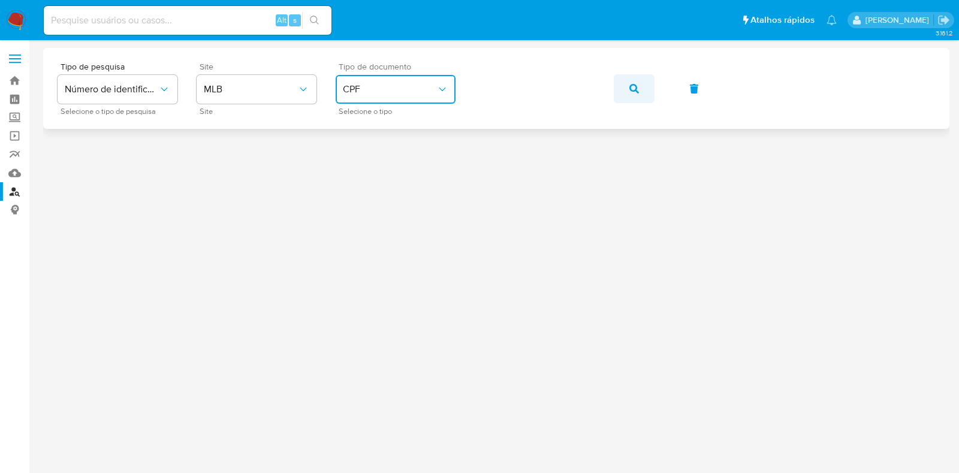
click at [637, 90] on icon "button" at bounding box center [634, 89] width 10 height 10
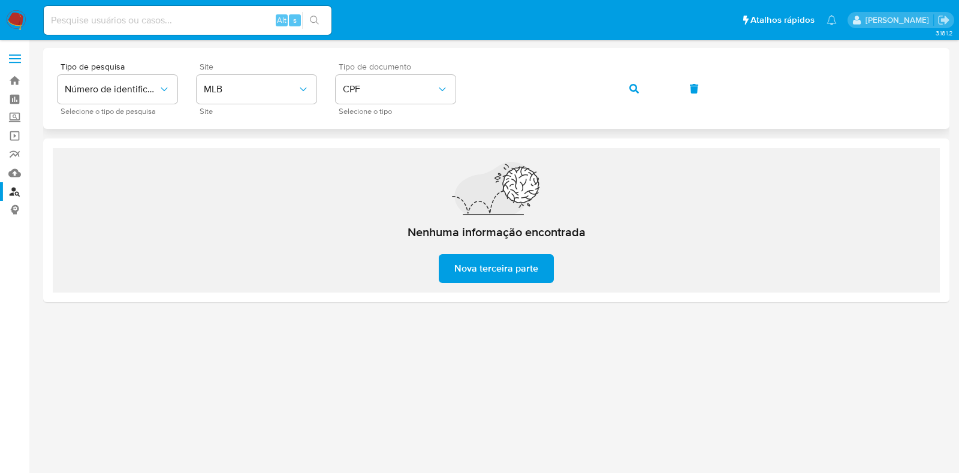
click at [635, 80] on span "button" at bounding box center [634, 89] width 10 height 26
click at [141, 17] on input at bounding box center [188, 21] width 288 height 16
paste input "wSnnUfCzQ5cilVBSy4xUe0h6"
type input "wSnnUfCzQ5cilVBSy4xUe0h6"
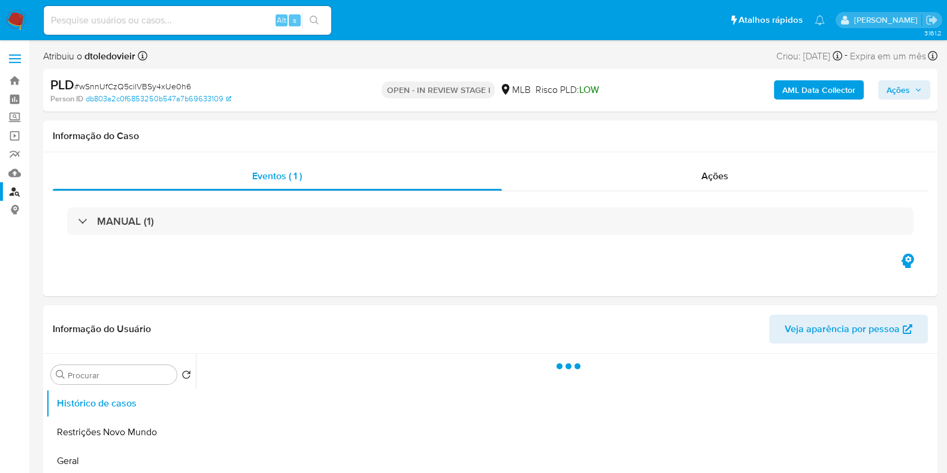
select select "10"
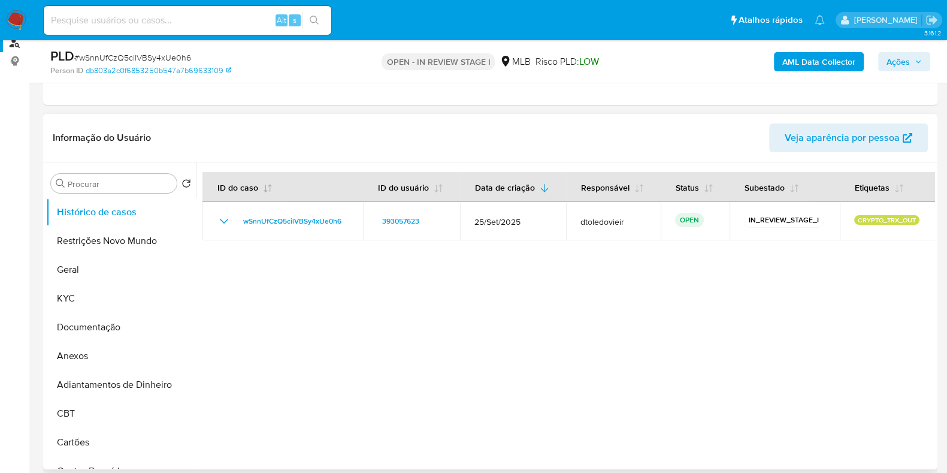
scroll to position [149, 0]
click at [141, 271] on button "Geral" at bounding box center [116, 269] width 140 height 29
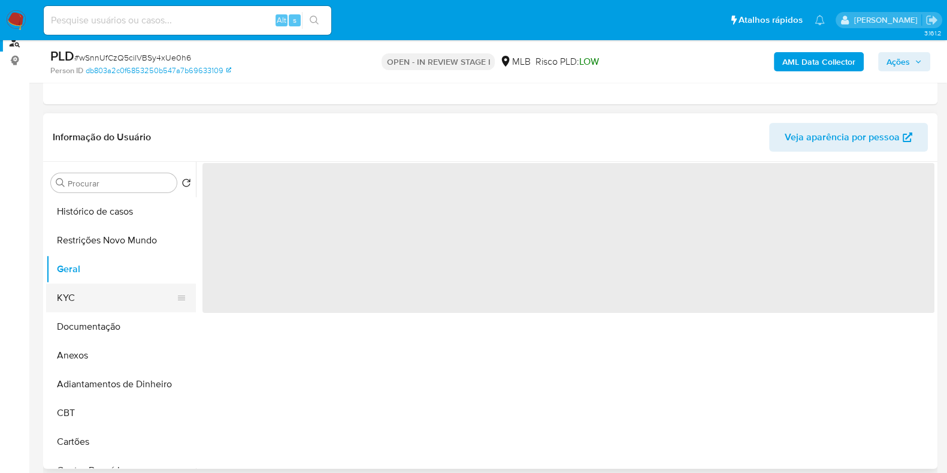
click at [105, 302] on button "KYC" at bounding box center [116, 297] width 140 height 29
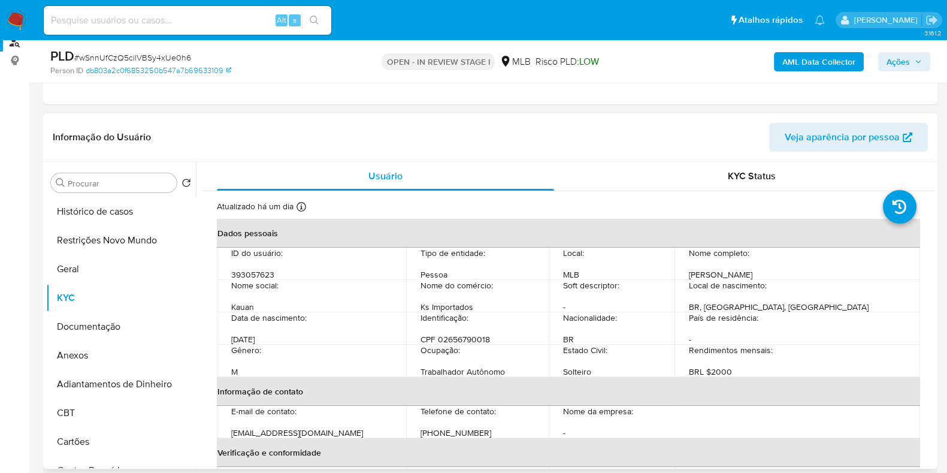
scroll to position [225, 0]
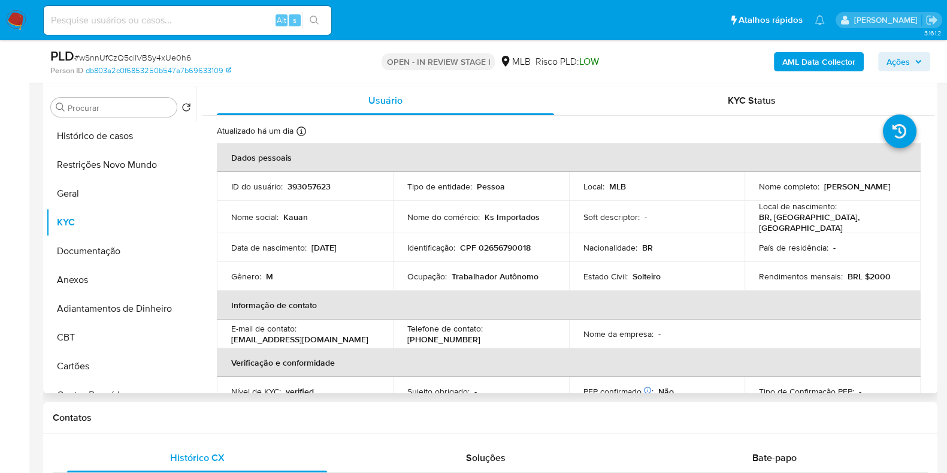
click at [497, 244] on p "CPF 02656790018" at bounding box center [495, 247] width 71 height 11
copy p "02656790018"
click at [194, 16] on input at bounding box center [188, 21] width 288 height 16
paste input "xXYsW6Qw3y8fnd4j7DbzpmD1"
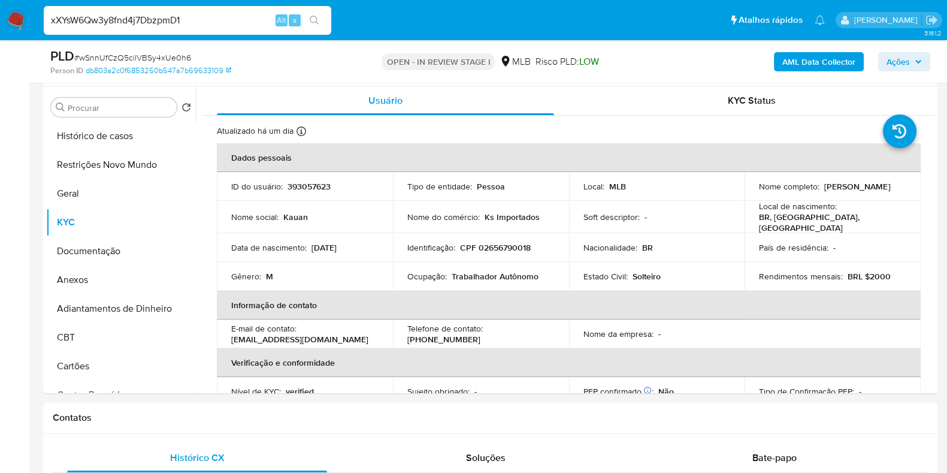
type input "xXYsW6Qw3y8fnd4j7DbzpmD1"
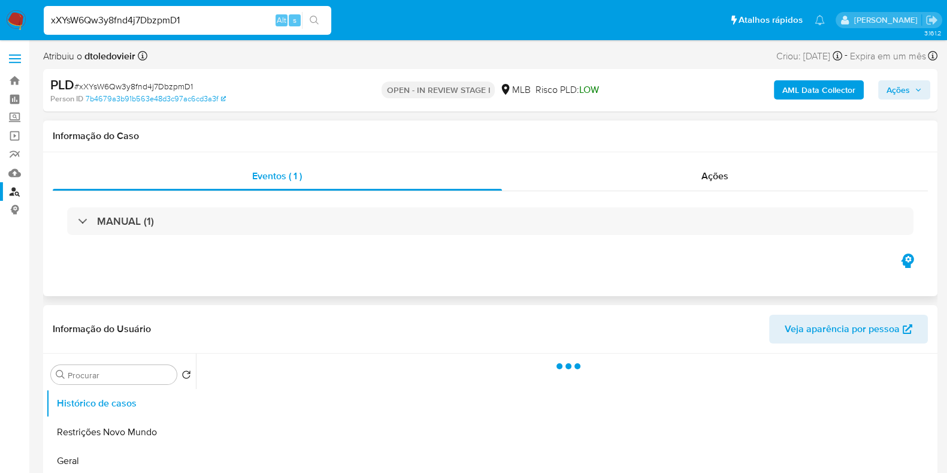
select select "10"
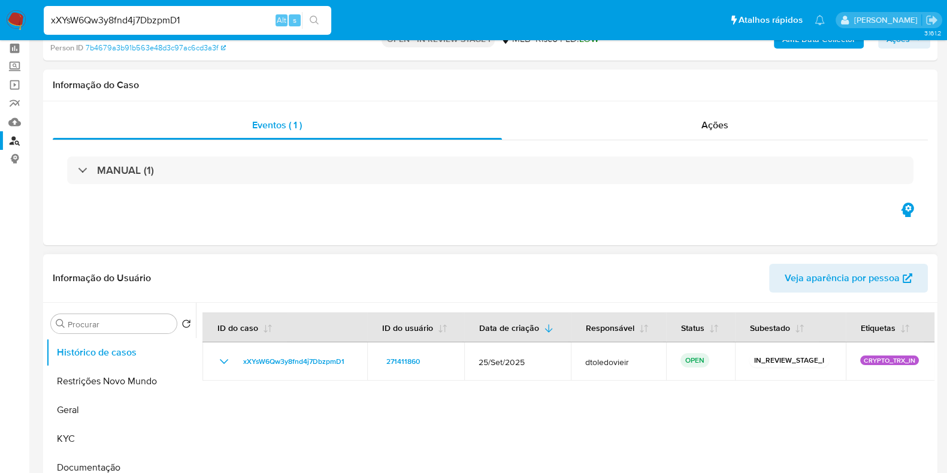
scroll to position [74, 0]
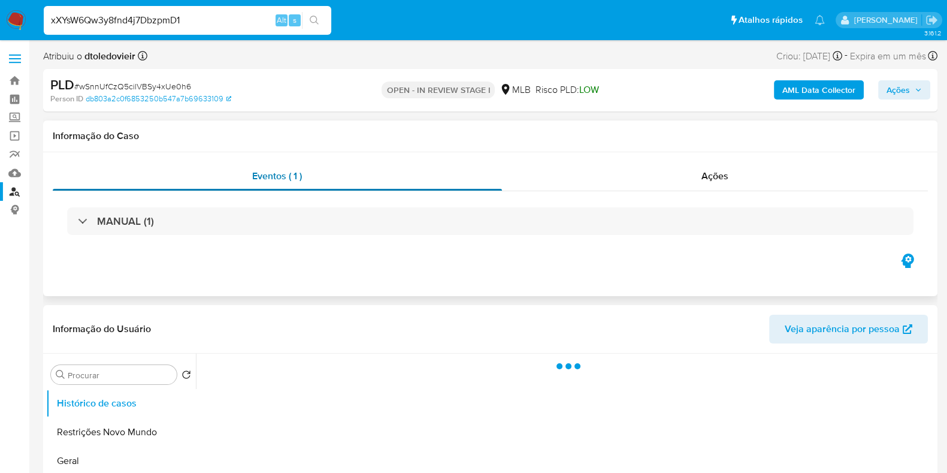
select select "10"
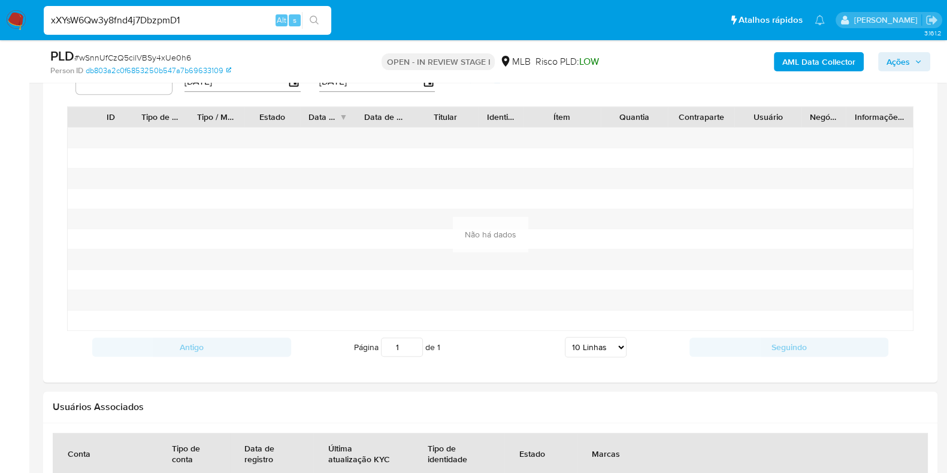
scroll to position [973, 0]
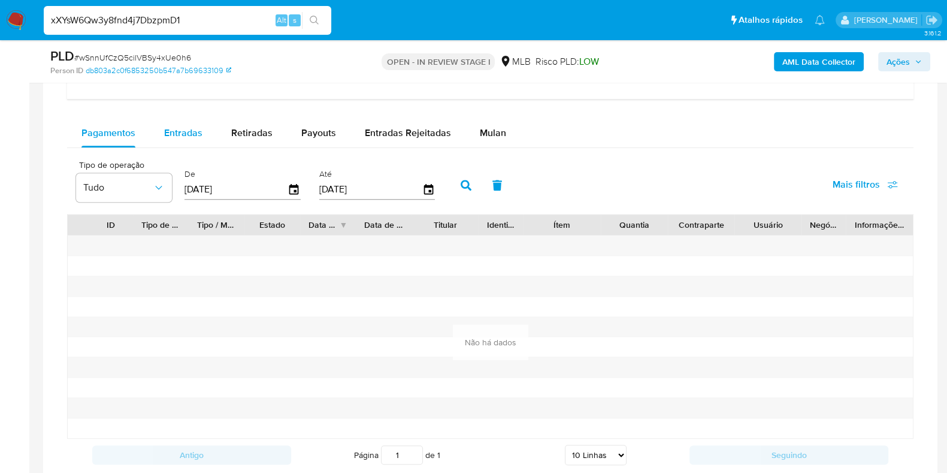
click at [199, 132] on span "Entradas" at bounding box center [183, 133] width 38 height 14
select select "10"
click at [250, 131] on span "Retiradas" at bounding box center [251, 133] width 41 height 14
select select "10"
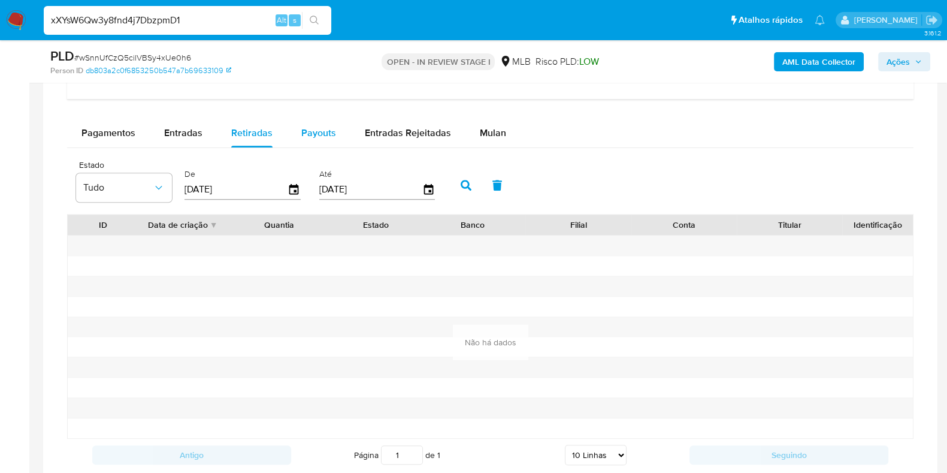
click at [307, 131] on span "Payouts" at bounding box center [318, 133] width 35 height 14
select select "10"
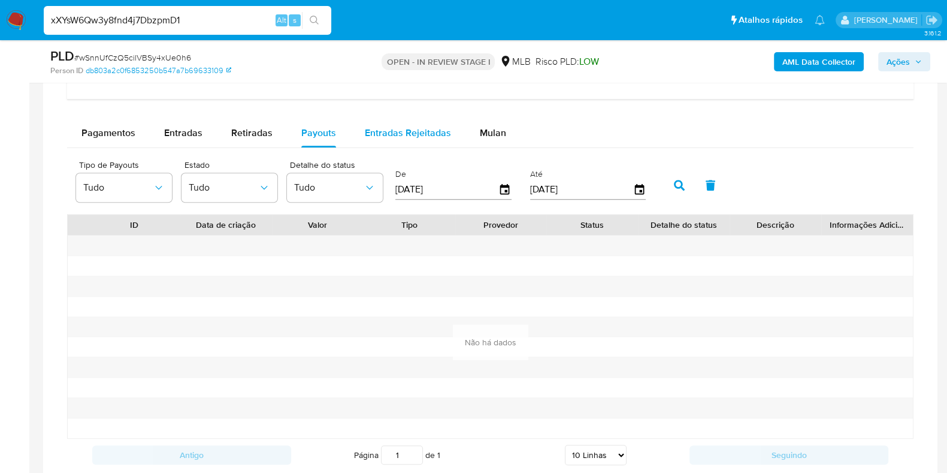
click at [372, 135] on span "Entradas Rejeitadas" at bounding box center [408, 133] width 86 height 14
select select "10"
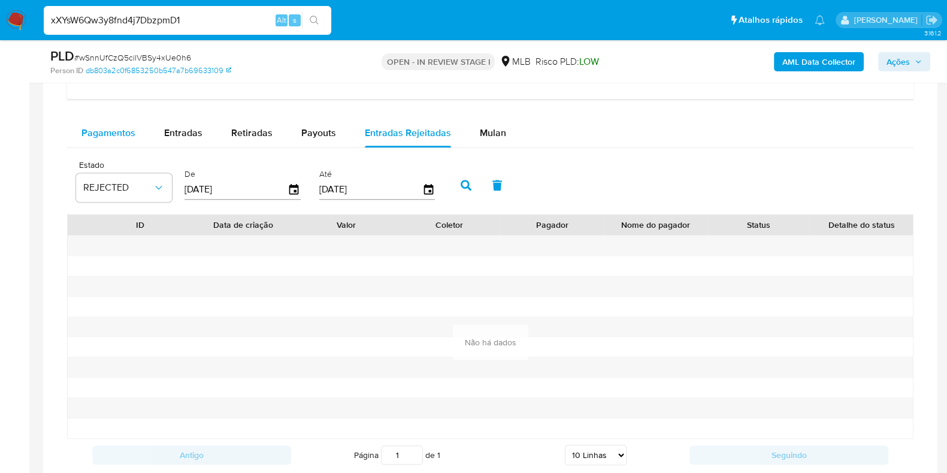
click at [115, 134] on span "Pagamentos" at bounding box center [108, 133] width 54 height 14
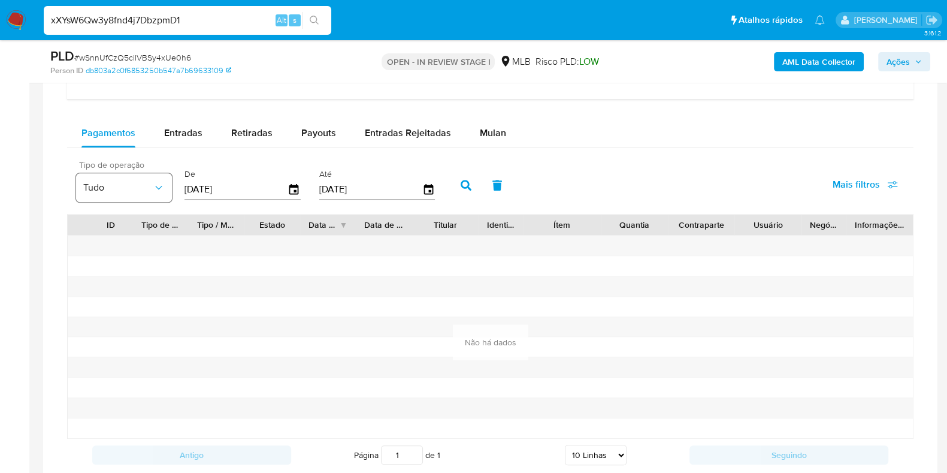
drag, startPoint x: 261, startPoint y: 189, endPoint x: 167, endPoint y: 186, distance: 94.7
click at [167, 186] on div "Tipo de operação Tudo De 29/06/2025 Até 26/09/2025" at bounding box center [258, 184] width 377 height 48
type input "01/01/2025"
click at [466, 176] on button "button" at bounding box center [466, 185] width 31 height 29
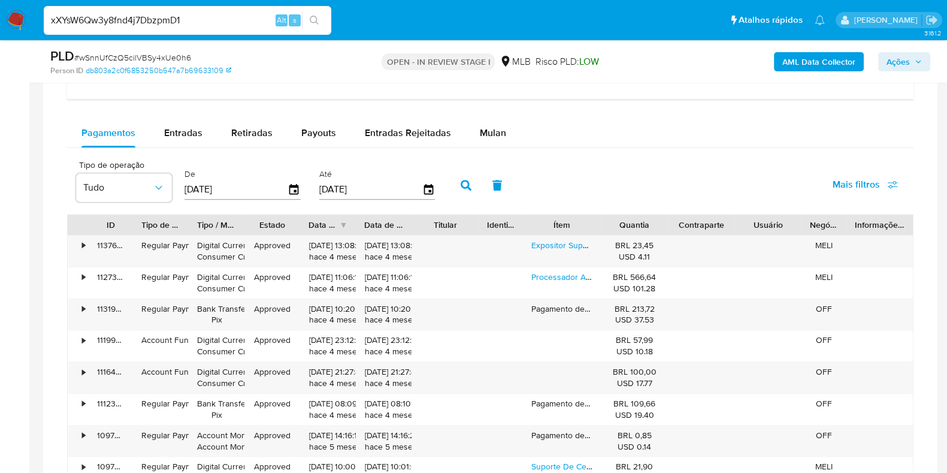
drag, startPoint x: 249, startPoint y: 189, endPoint x: 178, endPoint y: 189, distance: 70.7
click at [178, 189] on div "Tipo de operação Tudo De 01/01/2025 Até 26/09/2025" at bounding box center [258, 184] width 377 height 48
click at [492, 129] on span "Mulan" at bounding box center [493, 133] width 26 height 14
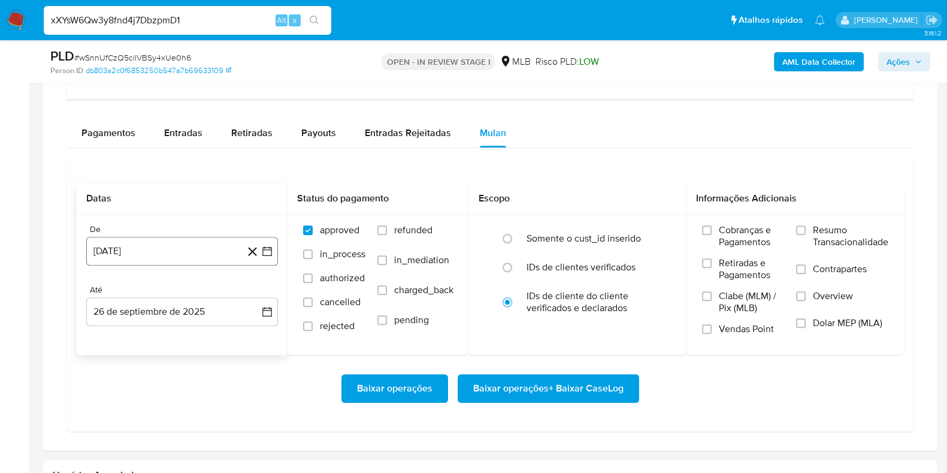
click at [174, 250] on button "26 de agosto de 2024" at bounding box center [182, 251] width 192 height 29
click at [257, 293] on icon "Mes siguiente" at bounding box center [257, 294] width 5 height 8
click at [257, 293] on div "Até 26 de septiembre de 2025 26-09-2025" at bounding box center [182, 305] width 192 height 41
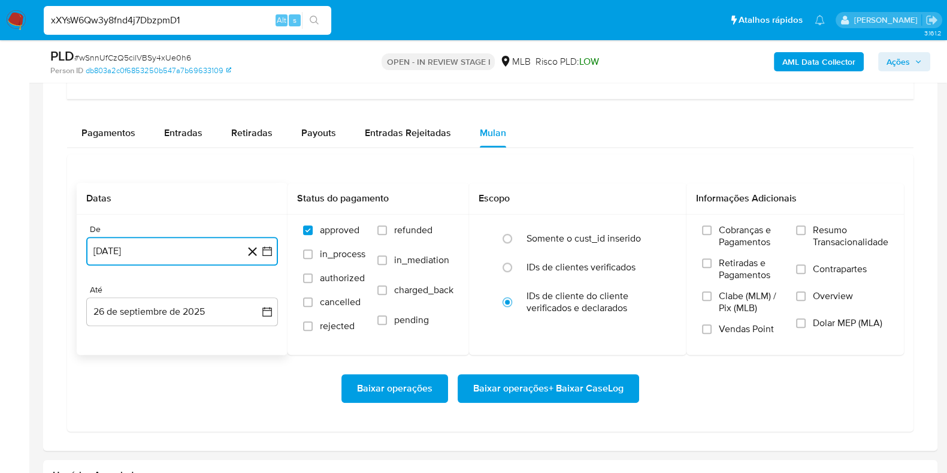
click at [237, 241] on button "26 de agosto de 2024" at bounding box center [182, 251] width 192 height 29
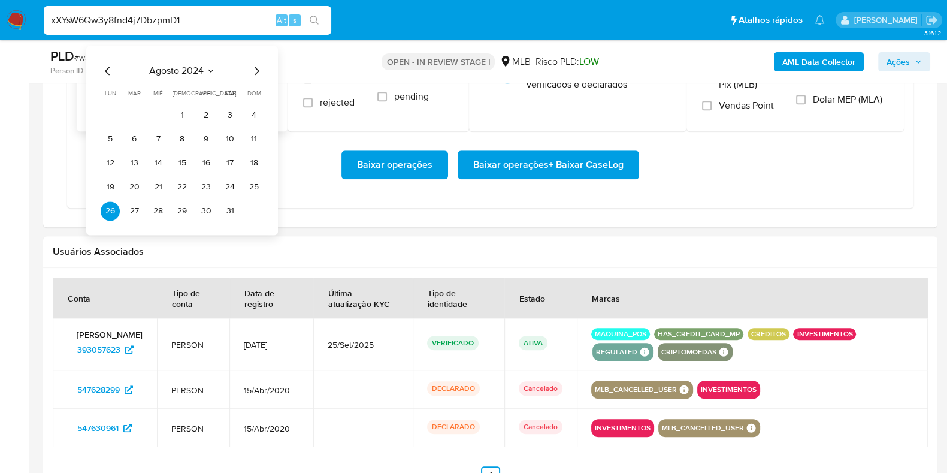
scroll to position [1198, 0]
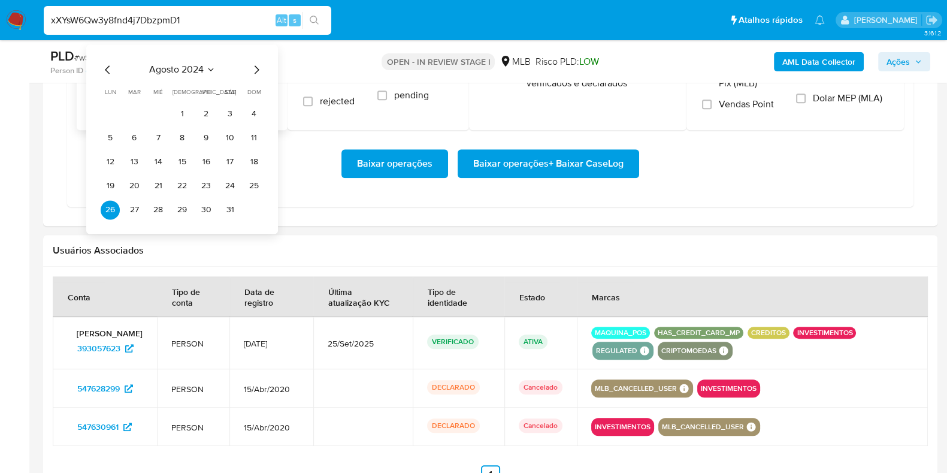
click at [252, 69] on icon "Mes siguiente" at bounding box center [256, 69] width 14 height 14
click at [259, 65] on icon "Mes siguiente" at bounding box center [256, 69] width 14 height 14
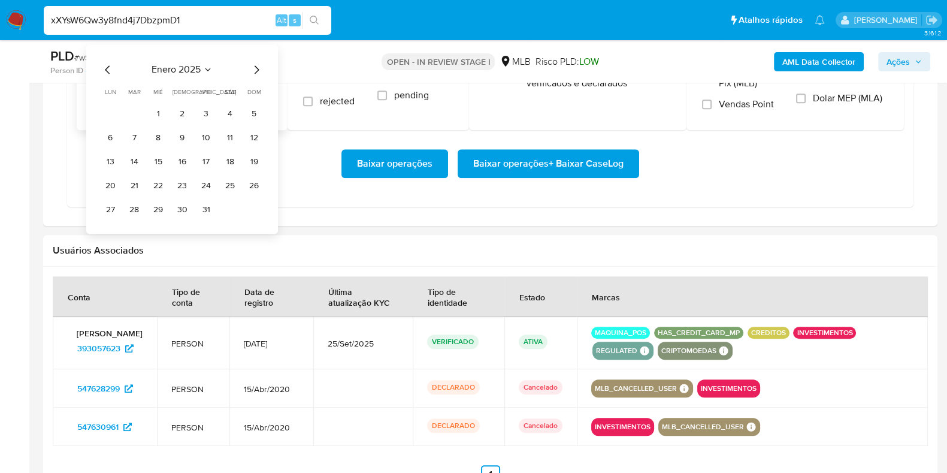
click at [259, 65] on icon "Mes siguiente" at bounding box center [256, 69] width 14 height 14
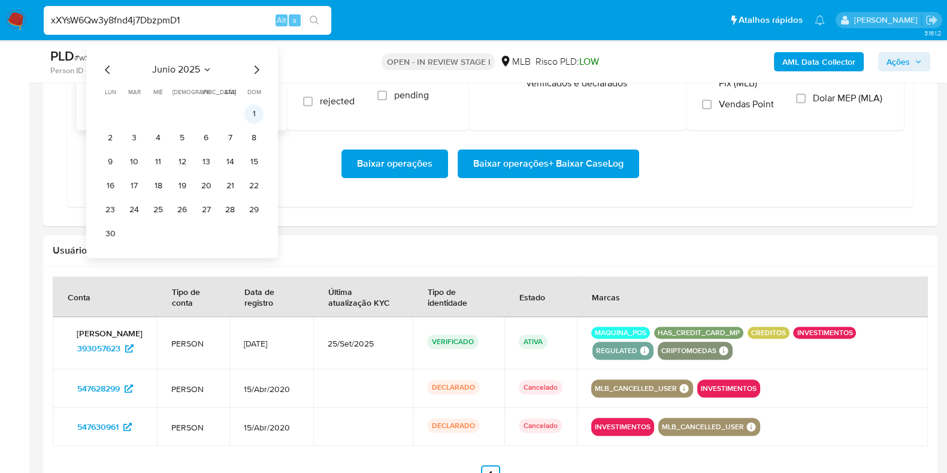
click at [250, 110] on button "1" at bounding box center [253, 113] width 19 height 19
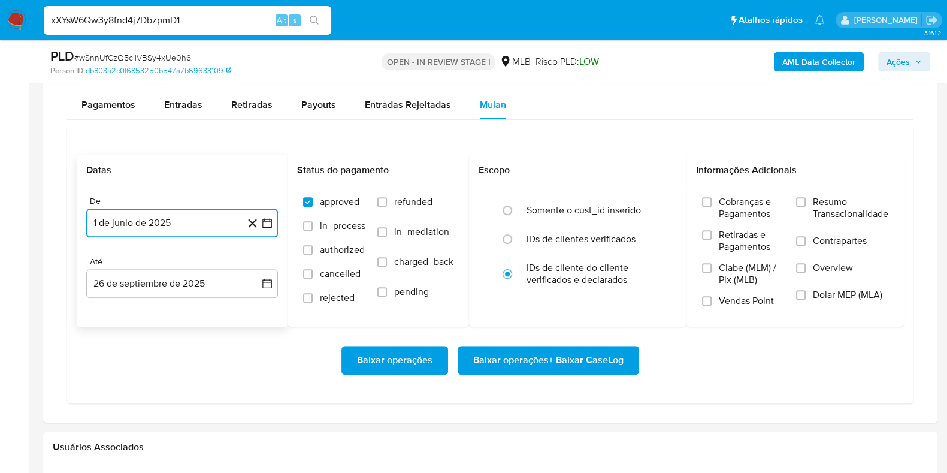
scroll to position [973, 0]
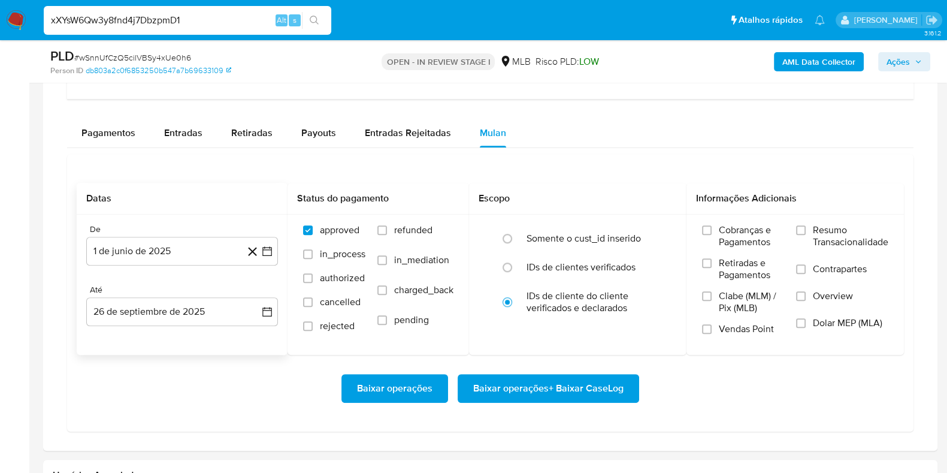
click at [137, 326] on div "De 1 de junio de 2025 1-06-2025 Até 26 de septiembre de 2025 26-09-2025" at bounding box center [182, 285] width 211 height 140
click at [144, 312] on button "26 de septiembre de 2025" at bounding box center [182, 311] width 192 height 29
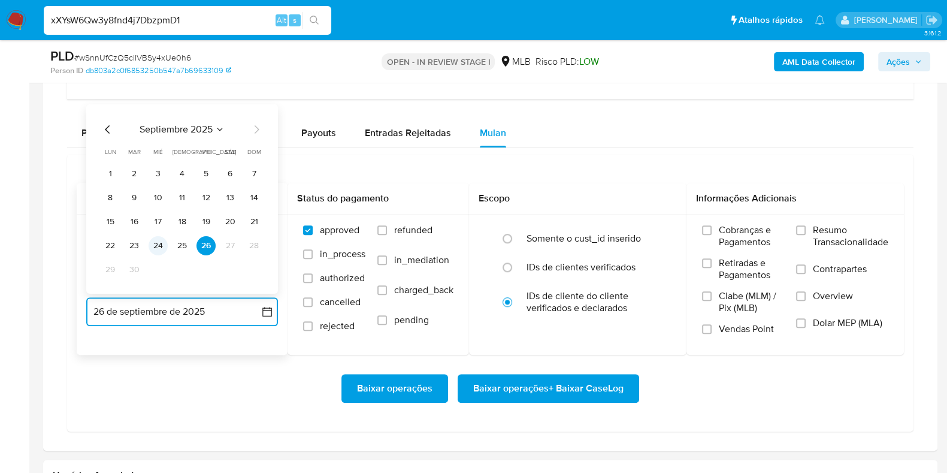
click at [158, 242] on button "24" at bounding box center [158, 245] width 19 height 19
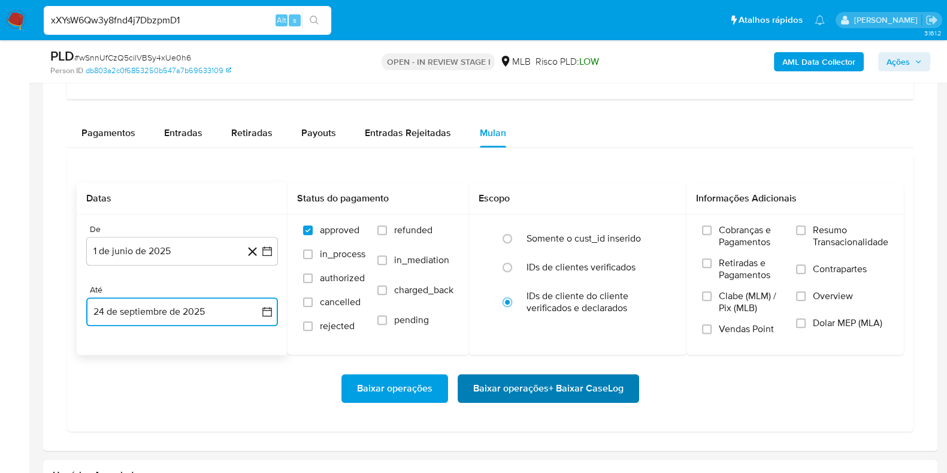
click at [486, 385] on span "Baixar operações + Baixar CaseLog" at bounding box center [548, 388] width 150 height 26
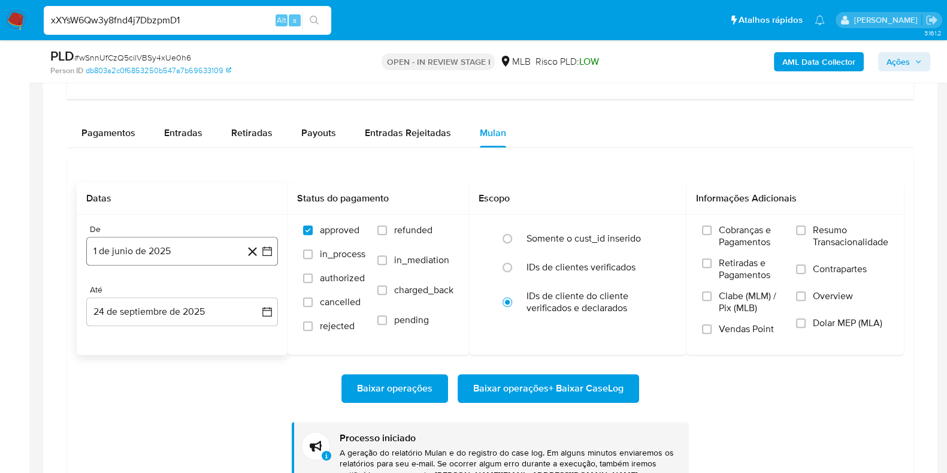
click at [167, 248] on button "1 de junio de 2025" at bounding box center [182, 251] width 192 height 29
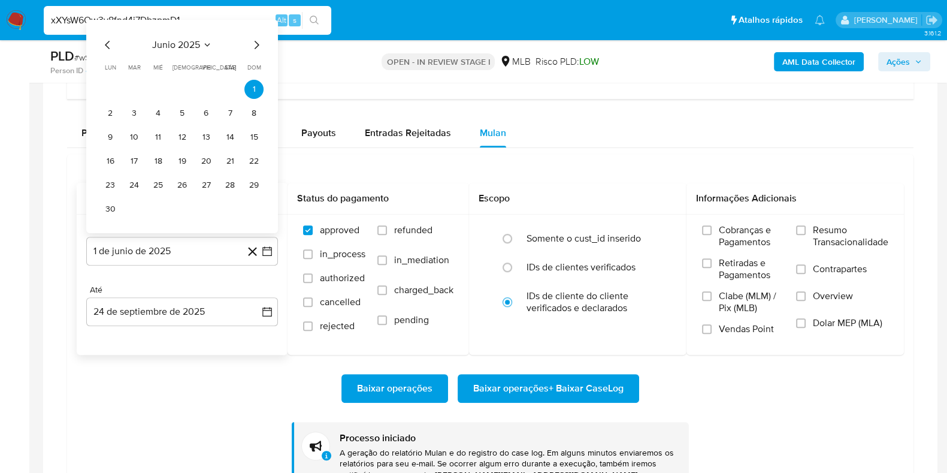
click at [107, 43] on icon "Mes anterior" at bounding box center [108, 45] width 14 height 14
click at [107, 43] on div "PLD # wSnnUfCzQ5cilVBSy4xUe0h6 Person ID db803a2c0f6853250b547a7b69633109 OPEN …" at bounding box center [490, 61] width 895 height 43
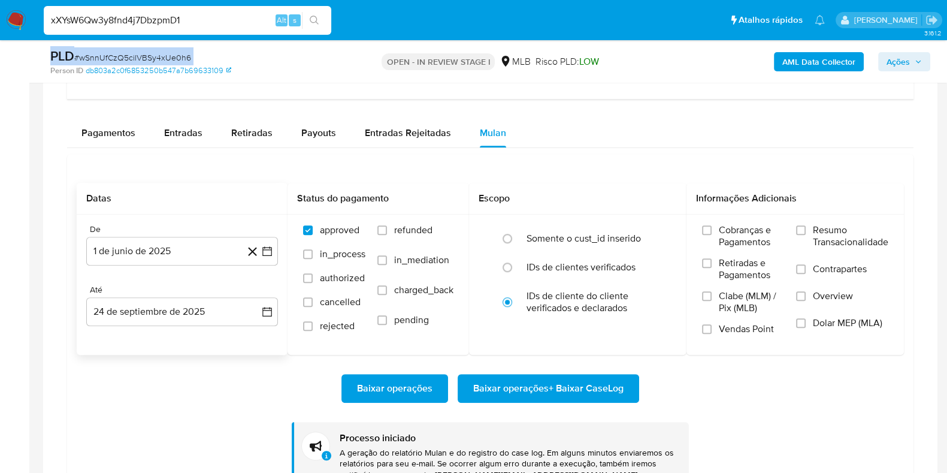
click at [107, 43] on div "PLD # wSnnUfCzQ5cilVBSy4xUe0h6 Person ID db803a2c0f6853250b547a7b69633109 OPEN …" at bounding box center [490, 61] width 895 height 43
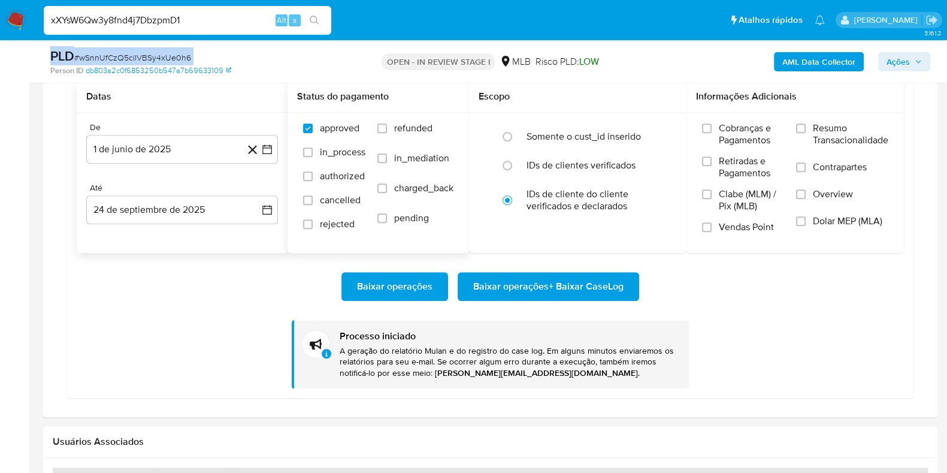
scroll to position [1123, 0]
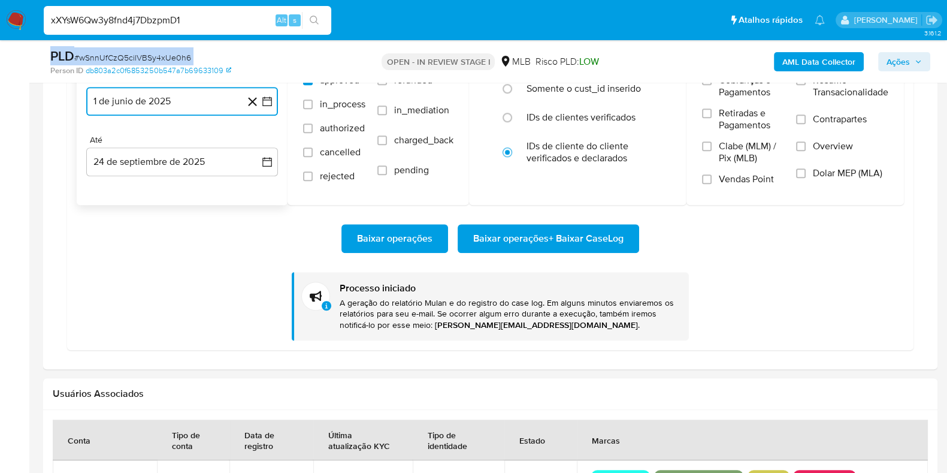
click at [219, 102] on button "1 de junio de 2025" at bounding box center [182, 101] width 192 height 29
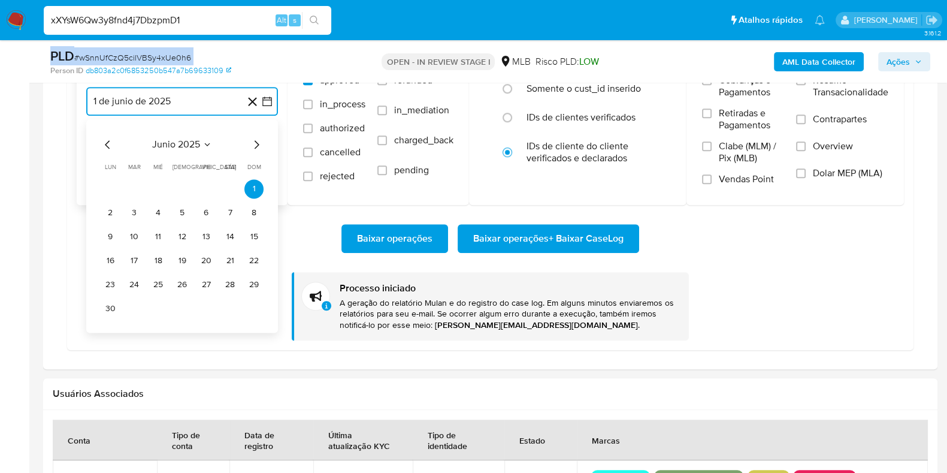
click at [111, 145] on icon "Mes anterior" at bounding box center [108, 144] width 14 height 14
click at [106, 145] on icon "Mes anterior" at bounding box center [108, 144] width 14 height 14
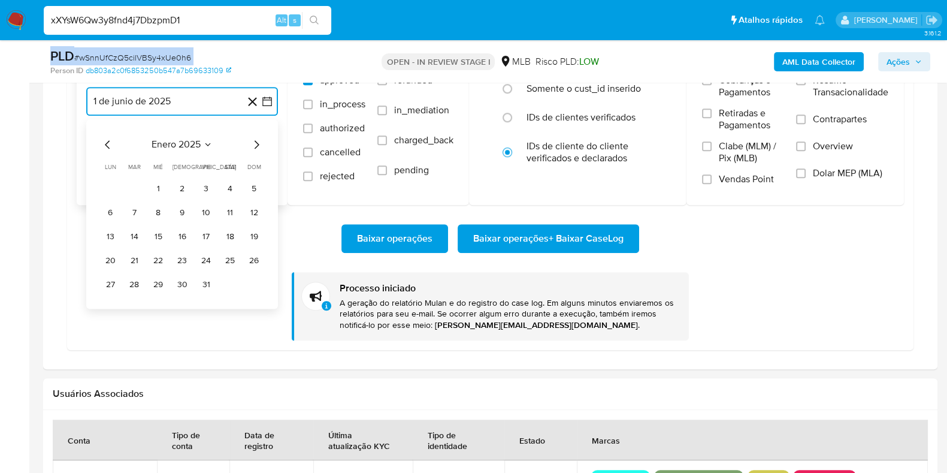
click at [106, 145] on icon "Mes anterior" at bounding box center [108, 144] width 14 height 14
click at [106, 144] on icon "Mes anterior" at bounding box center [108, 144] width 14 height 14
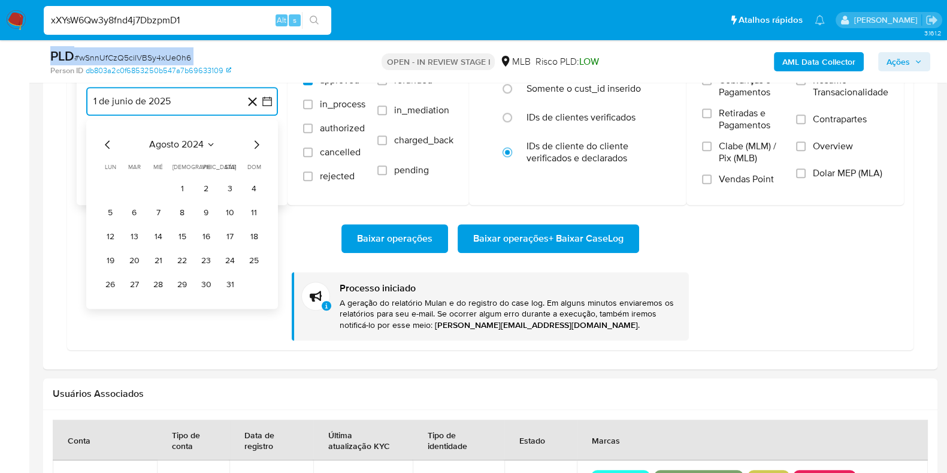
click at [106, 144] on icon "Mes anterior" at bounding box center [108, 144] width 14 height 14
click at [107, 144] on icon "Mes anterior" at bounding box center [107, 144] width 5 height 8
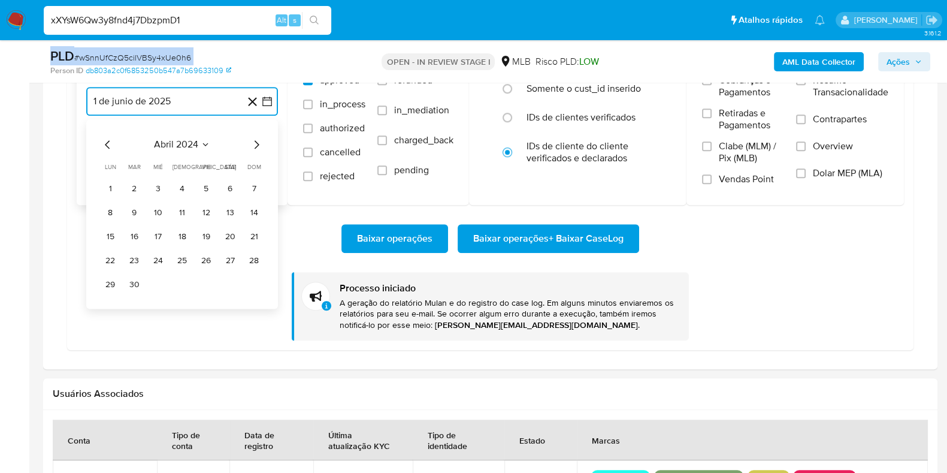
click at [107, 144] on icon "Mes anterior" at bounding box center [107, 144] width 5 height 8
click at [252, 138] on icon "Mes siguiente" at bounding box center [256, 144] width 14 height 14
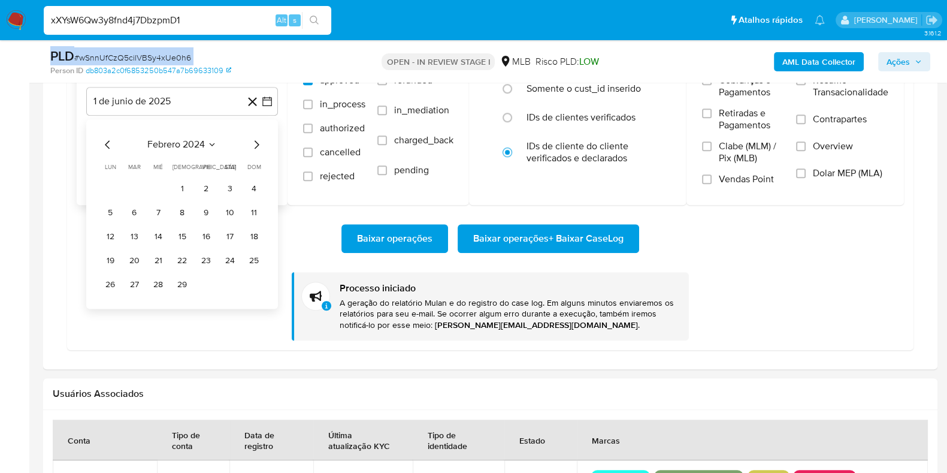
click at [252, 138] on icon "Mes siguiente" at bounding box center [256, 144] width 14 height 14
click at [210, 183] on button "1" at bounding box center [206, 188] width 19 height 19
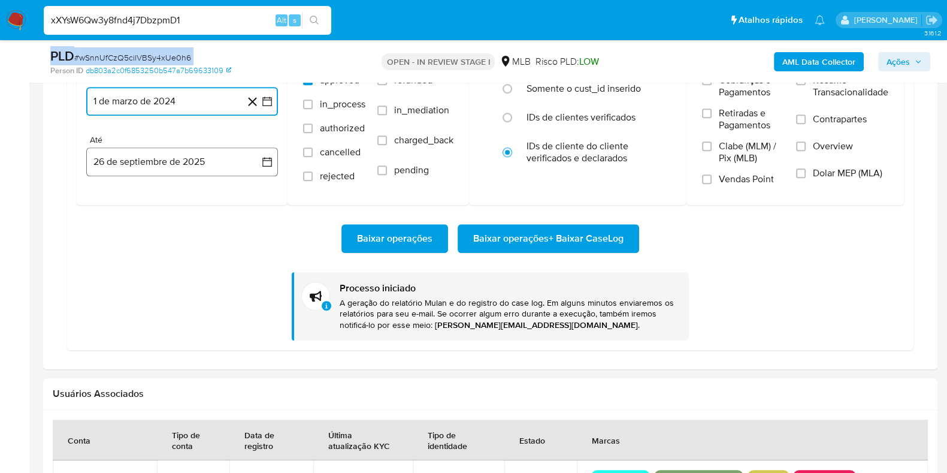
click at [149, 148] on button "26 de septiembre de 2025" at bounding box center [182, 161] width 192 height 29
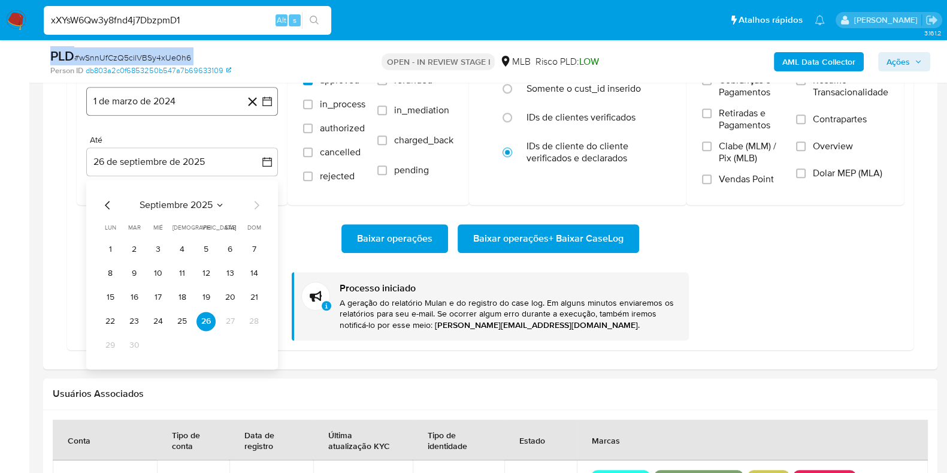
click at [176, 108] on button "1 de marzo de 2024" at bounding box center [182, 101] width 192 height 29
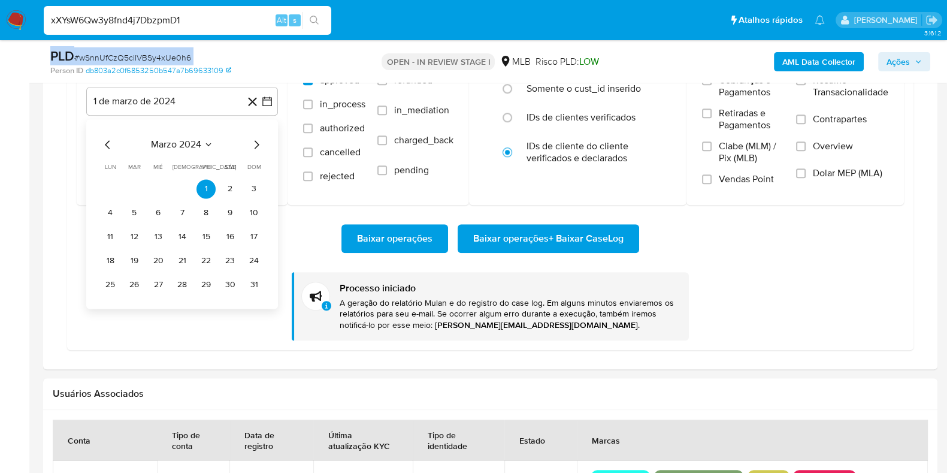
click at [258, 145] on icon "Mes siguiente" at bounding box center [256, 144] width 14 height 14
click at [259, 144] on icon "Mes siguiente" at bounding box center [256, 144] width 14 height 14
click at [224, 185] on button "1" at bounding box center [230, 188] width 19 height 19
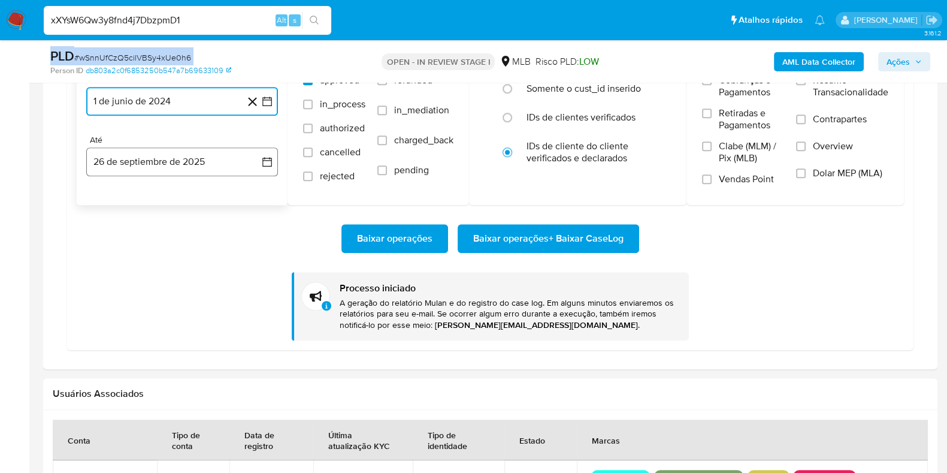
click at [188, 161] on button "26 de septiembre de 2025" at bounding box center [182, 161] width 192 height 29
click at [106, 206] on icon "Mes anterior" at bounding box center [108, 205] width 14 height 14
click at [106, 205] on icon "Mes anterior" at bounding box center [108, 205] width 14 height 14
click at [106, 204] on icon "Mes anterior" at bounding box center [108, 205] width 14 height 14
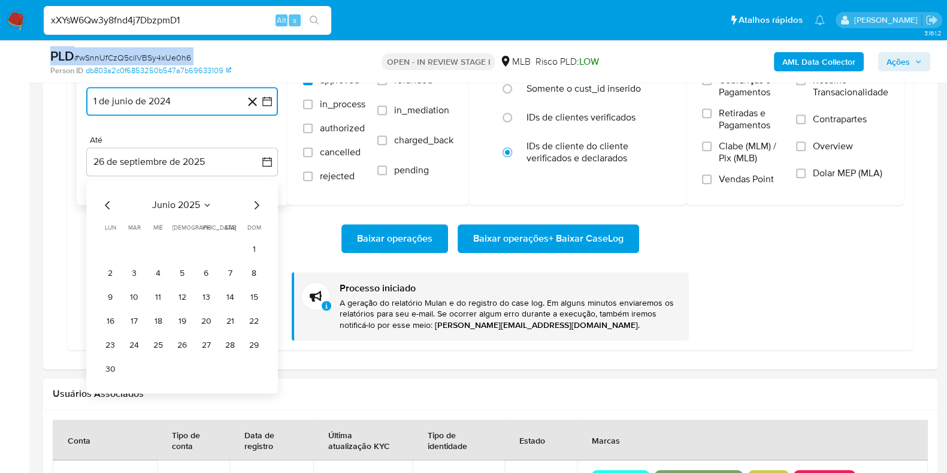
click at [106, 204] on icon "Mes anterior" at bounding box center [108, 205] width 14 height 14
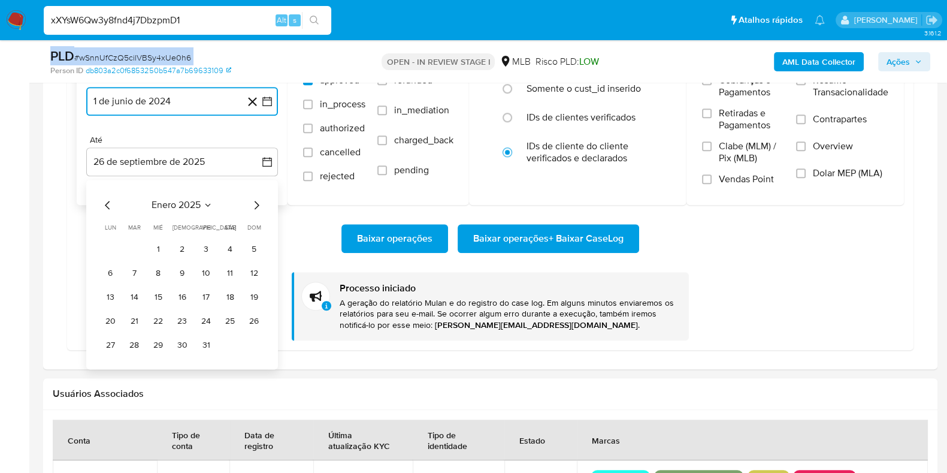
click at [106, 204] on icon "Mes anterior" at bounding box center [108, 205] width 14 height 14
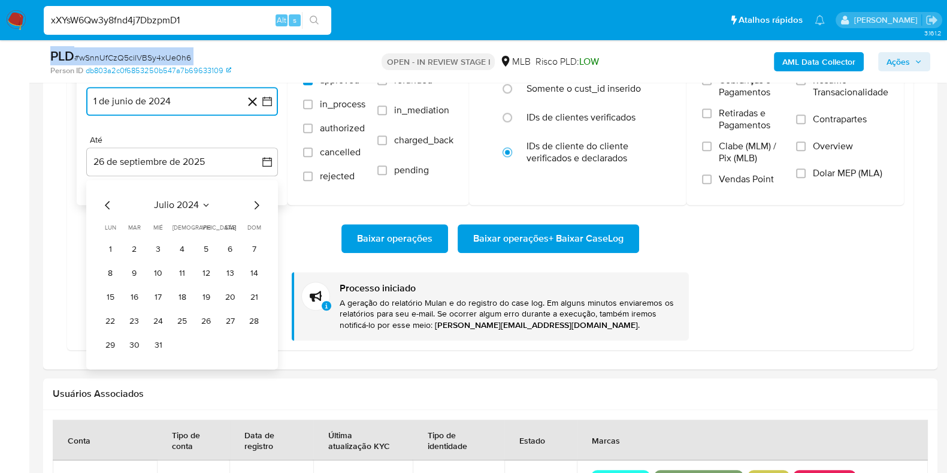
click at [106, 204] on icon "Mes anterior" at bounding box center [108, 205] width 14 height 14
click at [250, 346] on button "30" at bounding box center [253, 345] width 19 height 19
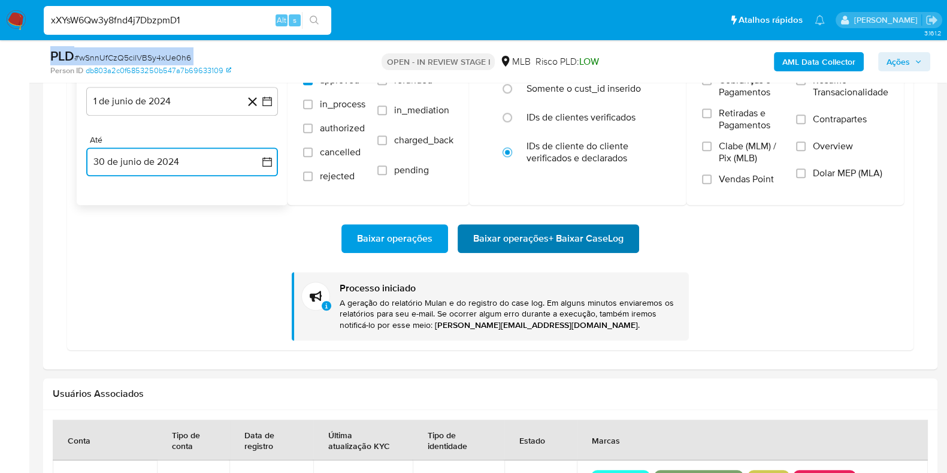
click at [527, 236] on span "Baixar operações + Baixar CaseLog" at bounding box center [548, 238] width 150 height 26
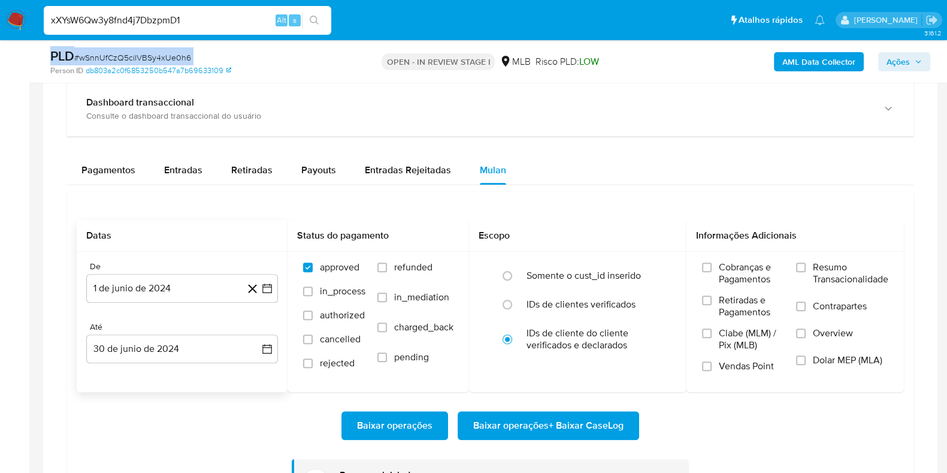
scroll to position [899, 0]
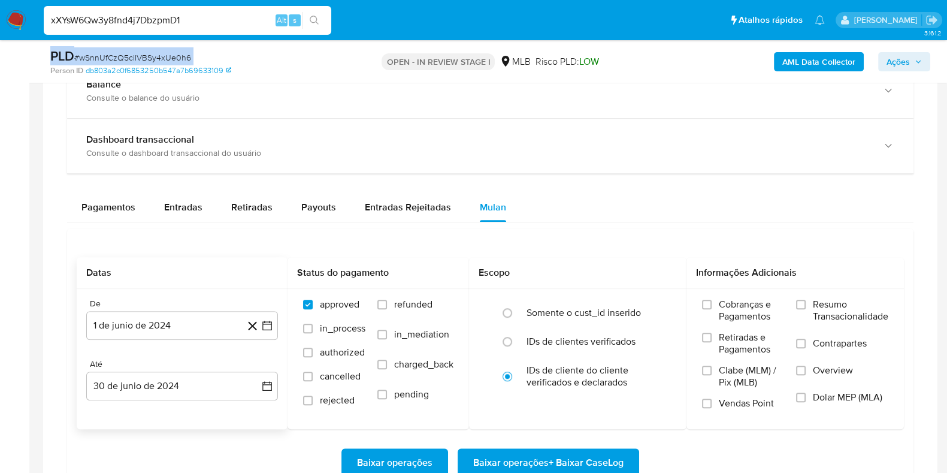
drag, startPoint x: 210, startPoint y: 22, endPoint x: 95, endPoint y: 20, distance: 114.5
click at [210, 20] on input "xXYsW6Qw3y8fnd4j7DbzpmD1" at bounding box center [188, 21] width 288 height 16
click at [20, 19] on img at bounding box center [16, 20] width 20 height 20
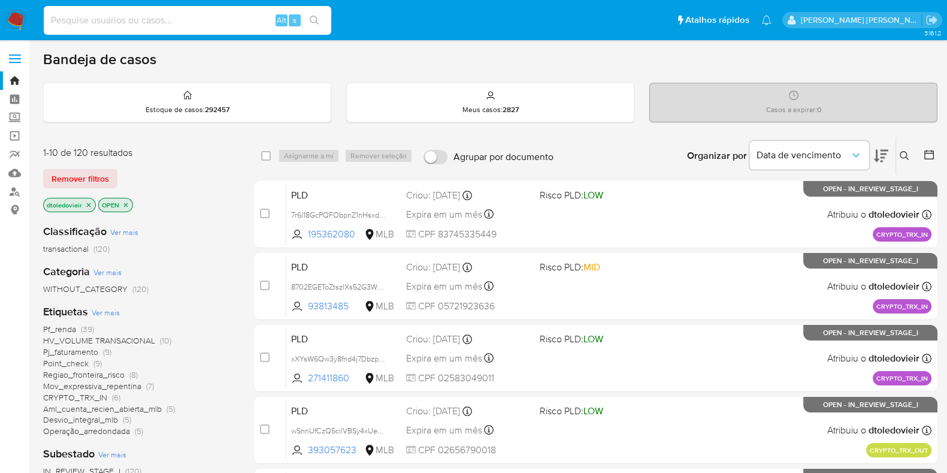
click at [161, 22] on input at bounding box center [188, 21] width 288 height 16
paste input "xXYsW6Qw3y8fnd4j7DbzpmD1"
type input "xXYsW6Qw3y8fnd4j7DbzpmD1"
click at [315, 19] on icon "search-icon" at bounding box center [315, 21] width 10 height 10
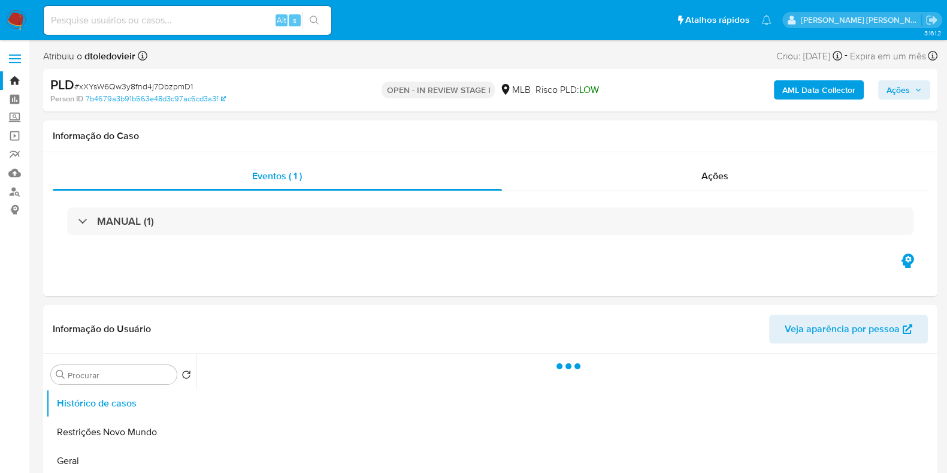
select select "10"
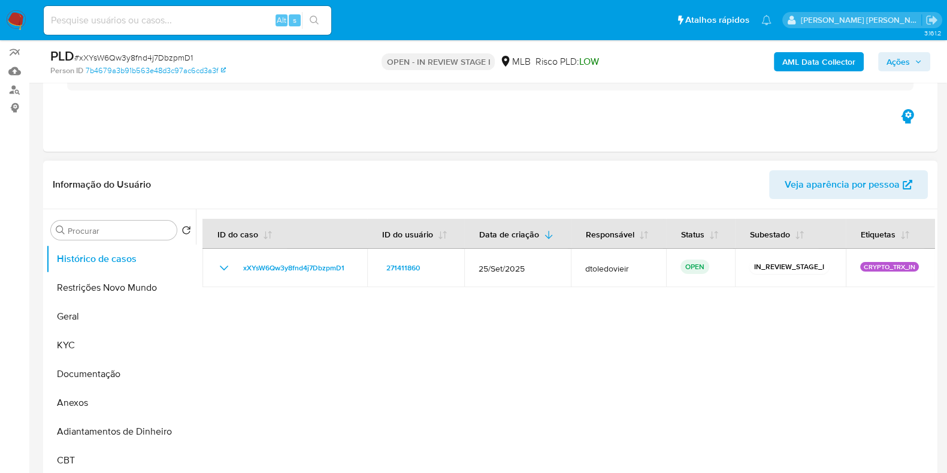
scroll to position [149, 0]
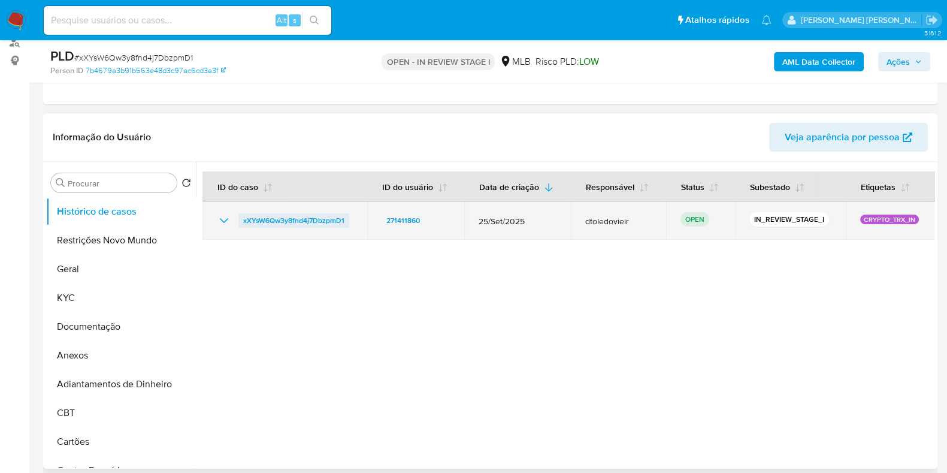
click at [321, 219] on span "xXYsW6Qw3y8fnd4j7DbzpmD1" at bounding box center [293, 220] width 101 height 14
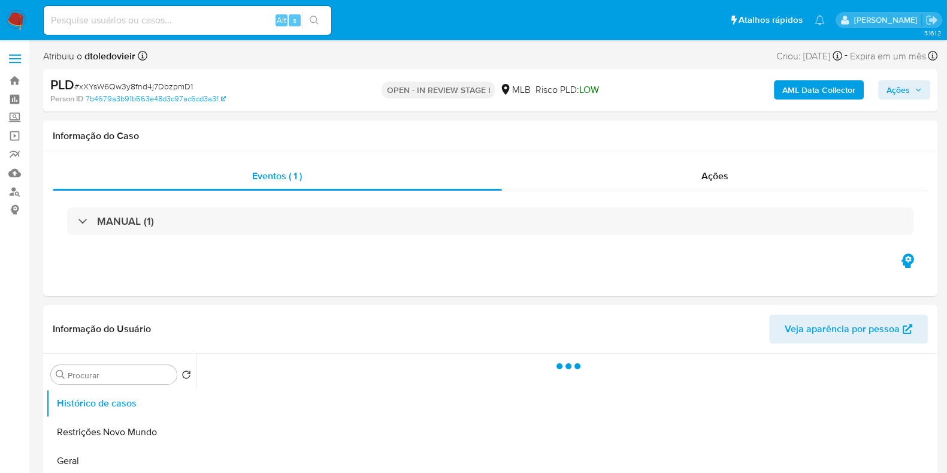
select select "10"
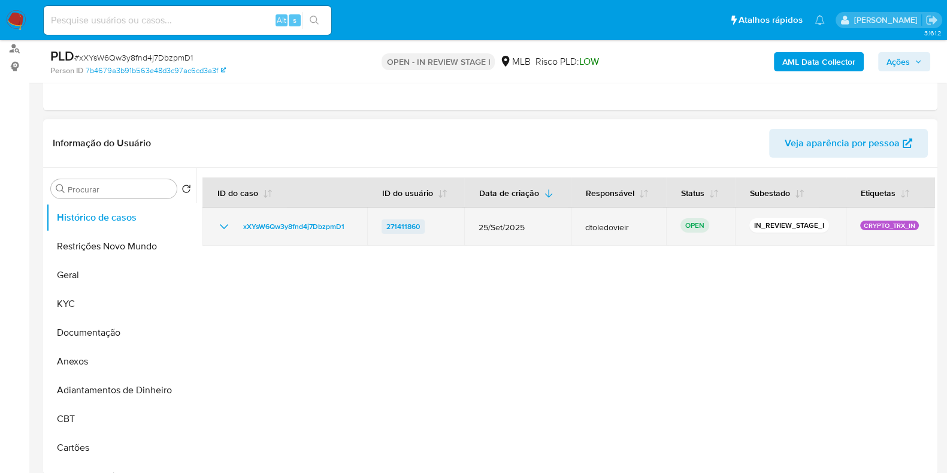
scroll to position [149, 0]
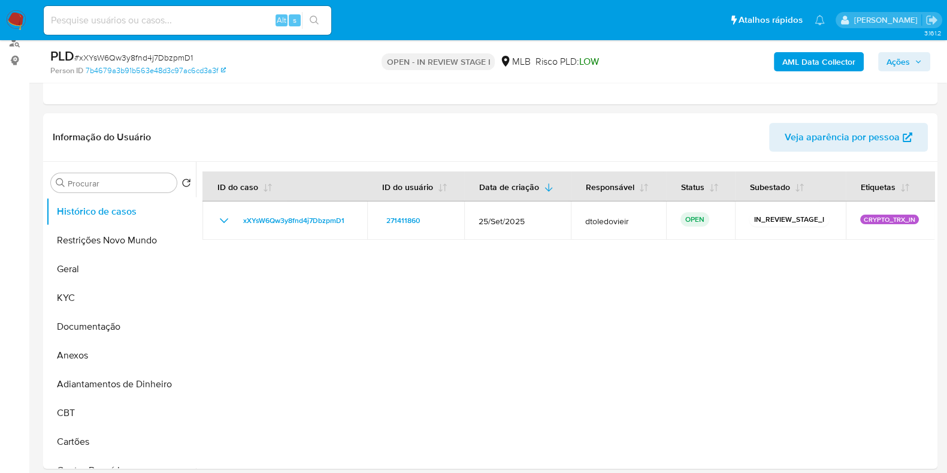
click at [153, 21] on input at bounding box center [188, 21] width 288 height 16
paste input "xXYsW6Qw3y8fnd4j7DbzpmD1"
type input "xXYsW6Qw3y8fnd4j7DbzpmD1"
click at [374, 285] on div at bounding box center [565, 315] width 739 height 307
click at [87, 261] on button "Geral" at bounding box center [116, 269] width 140 height 29
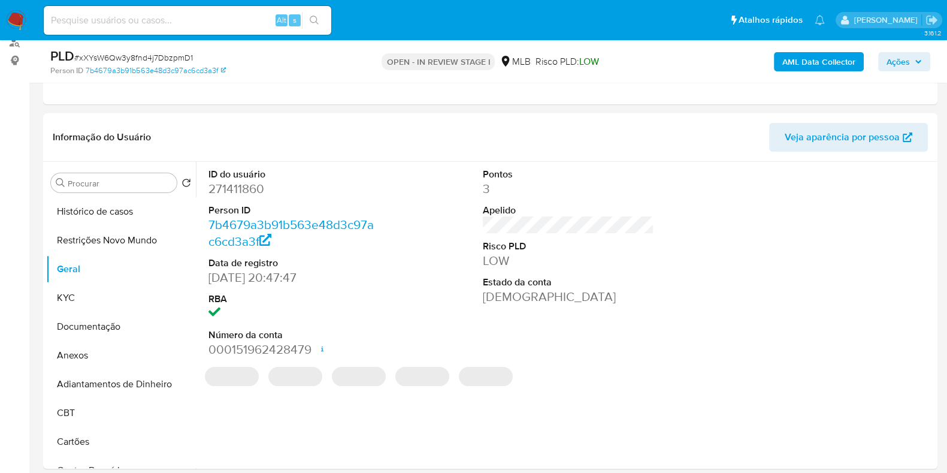
click at [168, 58] on span "# xXYsW6Qw3y8fnd4j7DbzpmD1" at bounding box center [133, 58] width 119 height 12
copy span "xXYsW6Qw3y8fnd4j7DbzpmD1"
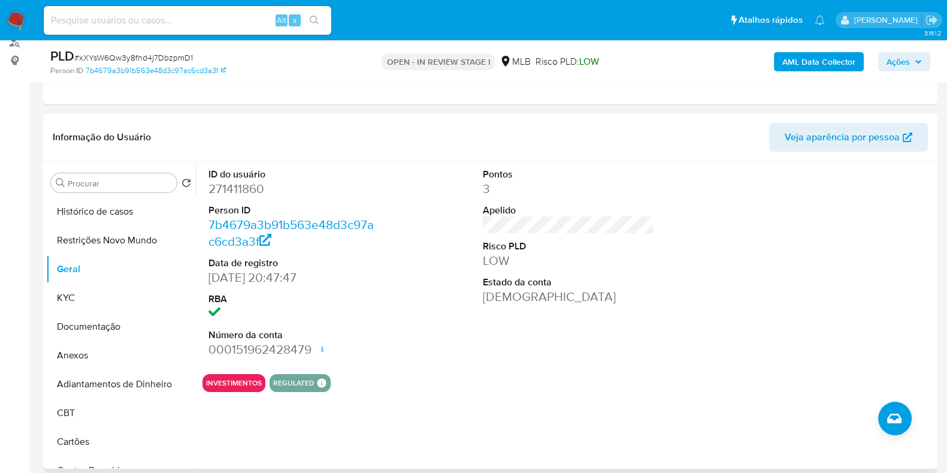
click at [244, 189] on dd "271411860" at bounding box center [294, 188] width 171 height 17
copy dd "271411860"
click at [96, 297] on button "KYC" at bounding box center [116, 297] width 140 height 29
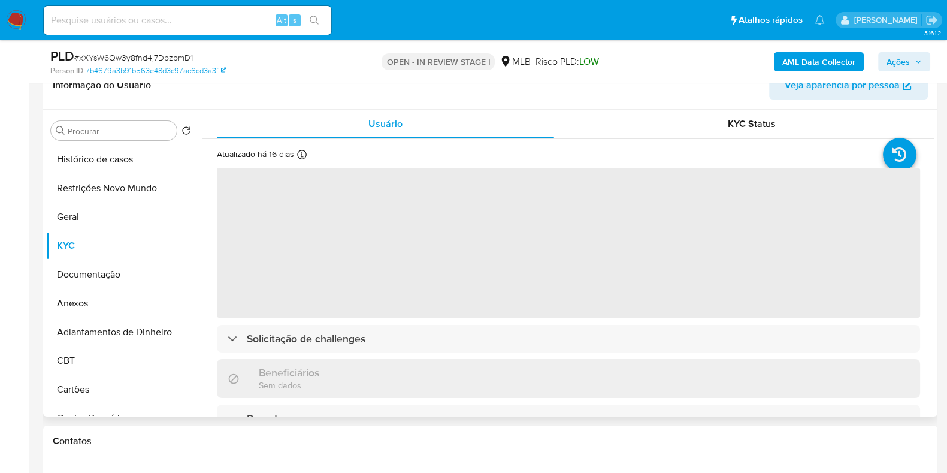
scroll to position [225, 0]
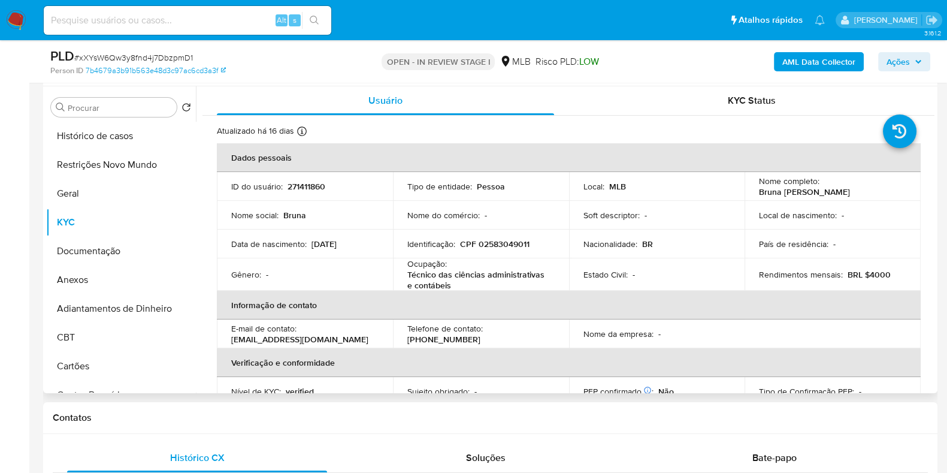
click at [499, 244] on p "CPF 02583049011" at bounding box center [495, 243] width 70 height 11
copy p "02583049011"
click at [312, 187] on p "271411860" at bounding box center [307, 186] width 38 height 11
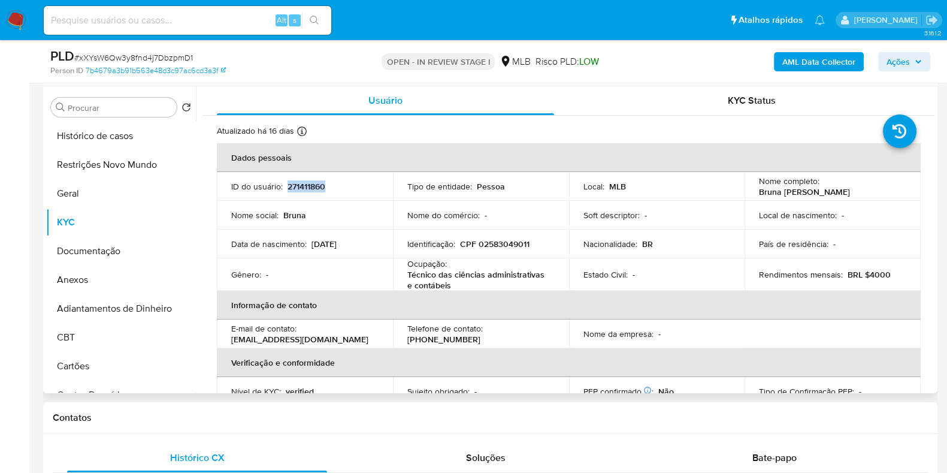
copy p "271411860"
